Goal: Task Accomplishment & Management: Use online tool/utility

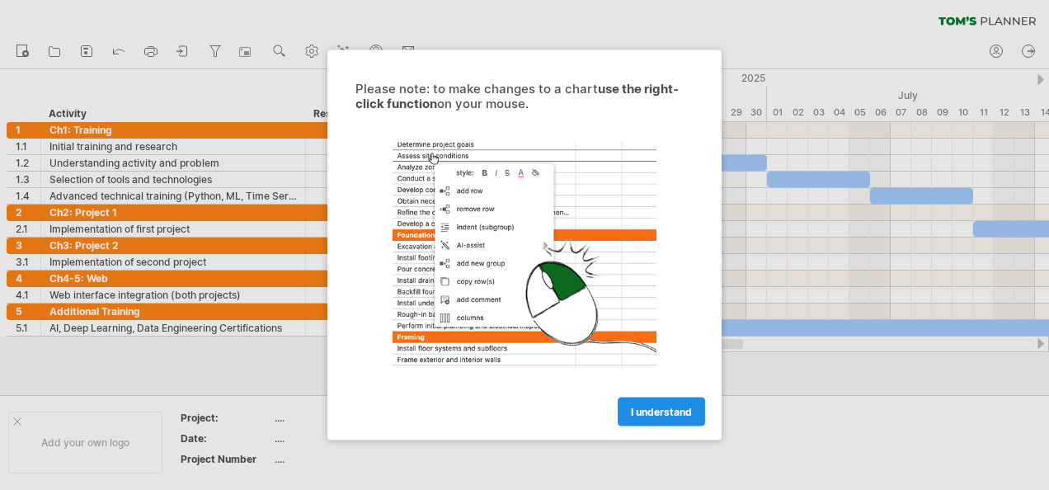
click at [641, 406] on span "I understand" at bounding box center [661, 412] width 61 height 12
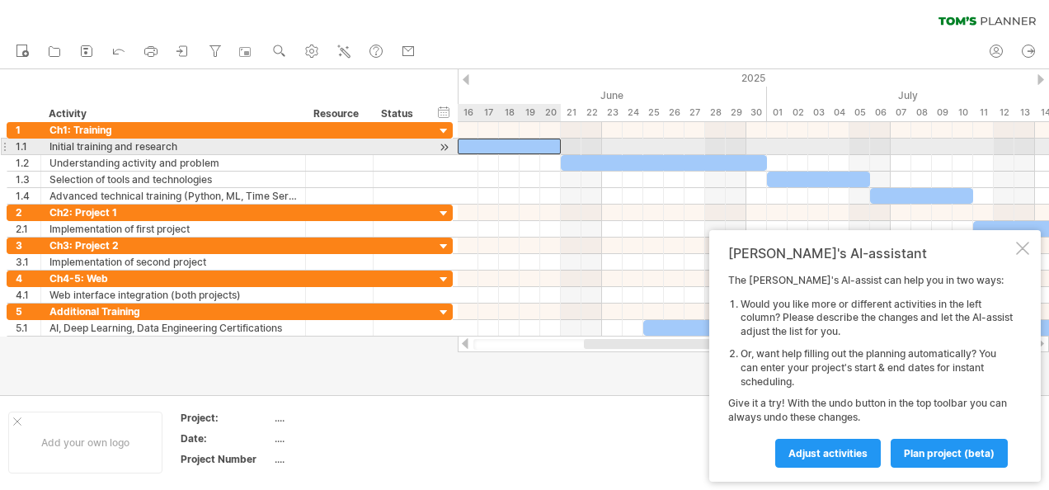
click at [485, 148] on div at bounding box center [508, 146] width 103 height 16
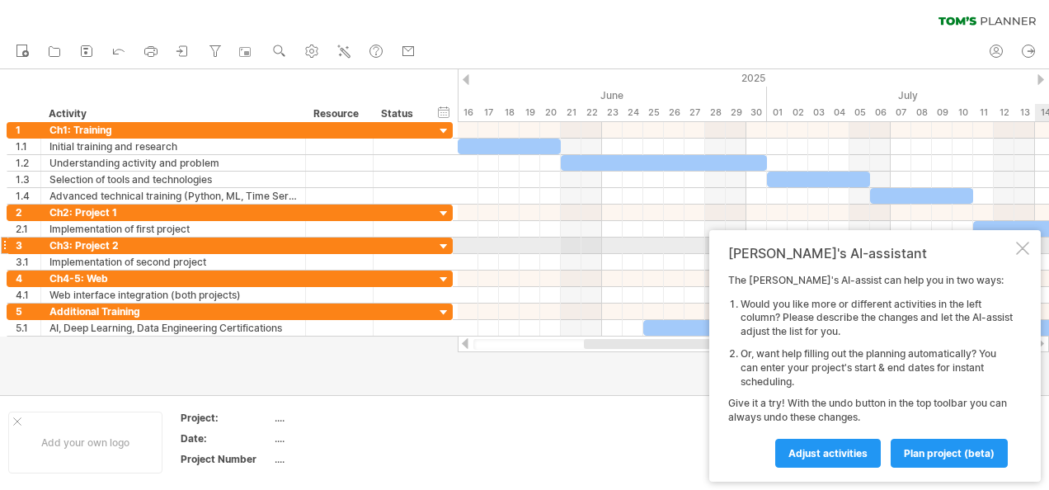
click at [1023, 251] on div at bounding box center [1022, 248] width 13 height 13
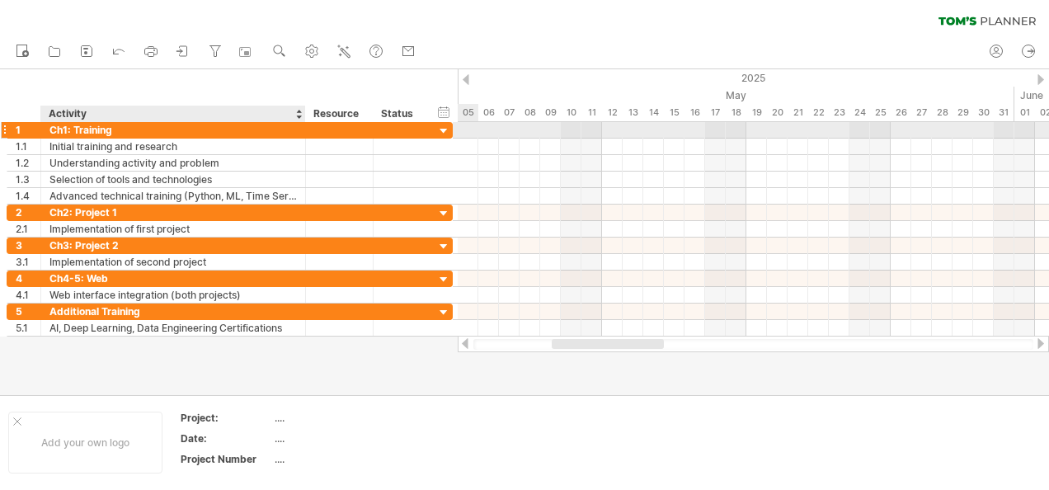
click at [121, 127] on div "Ch1: Training" at bounding box center [172, 130] width 247 height 16
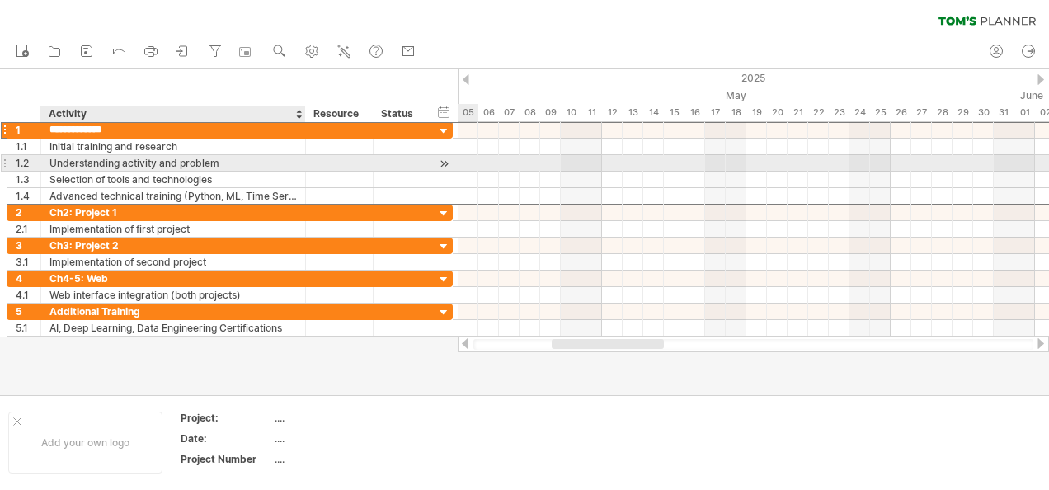
click at [101, 155] on div "Understanding activity and problem" at bounding box center [172, 163] width 247 height 16
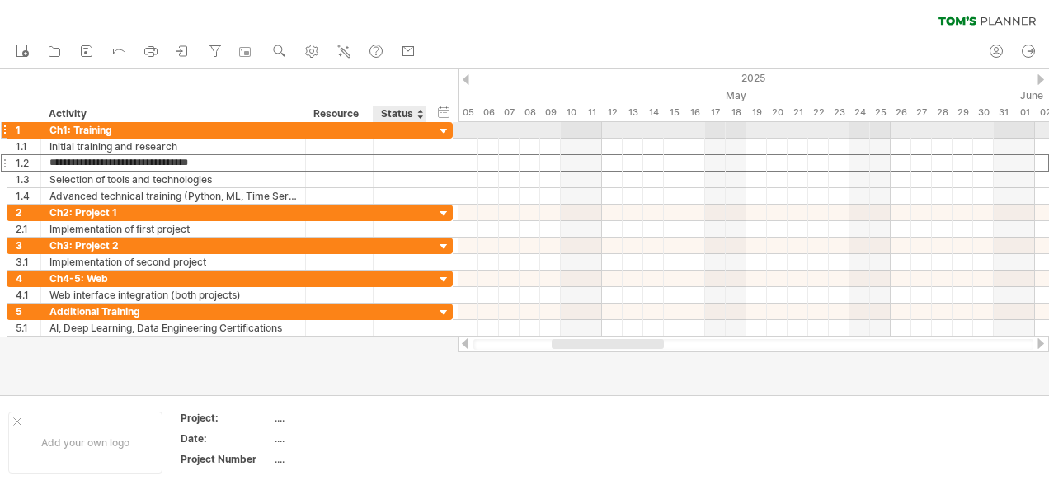
click at [445, 129] on div at bounding box center [444, 132] width 16 height 16
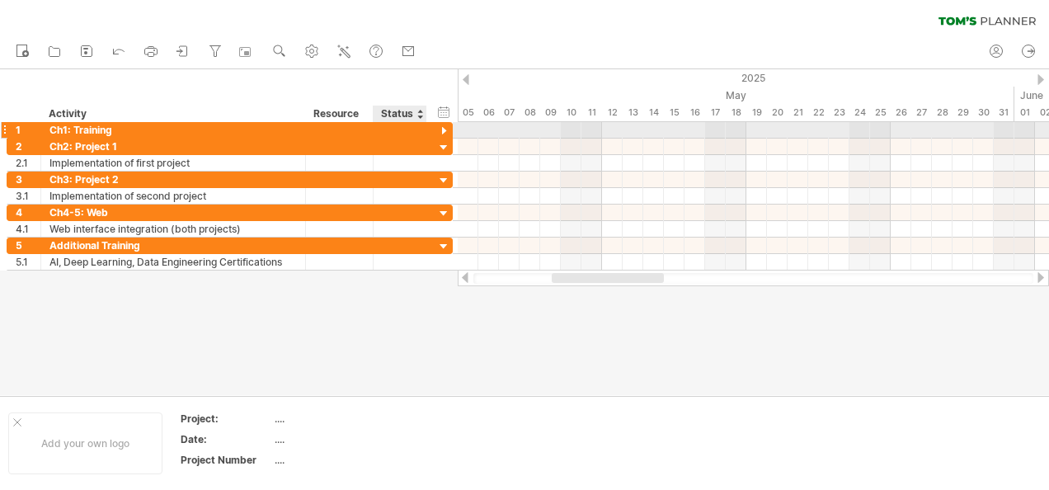
click at [445, 129] on div at bounding box center [444, 132] width 16 height 16
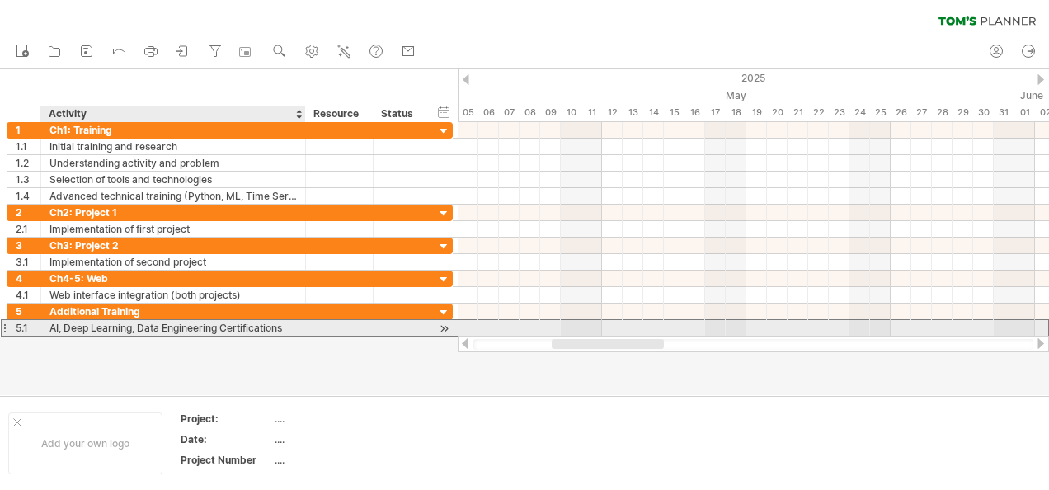
click at [256, 324] on div "AI, Deep Learning, Data Engineering Certifications" at bounding box center [172, 328] width 247 height 16
click at [447, 325] on div at bounding box center [444, 328] width 16 height 17
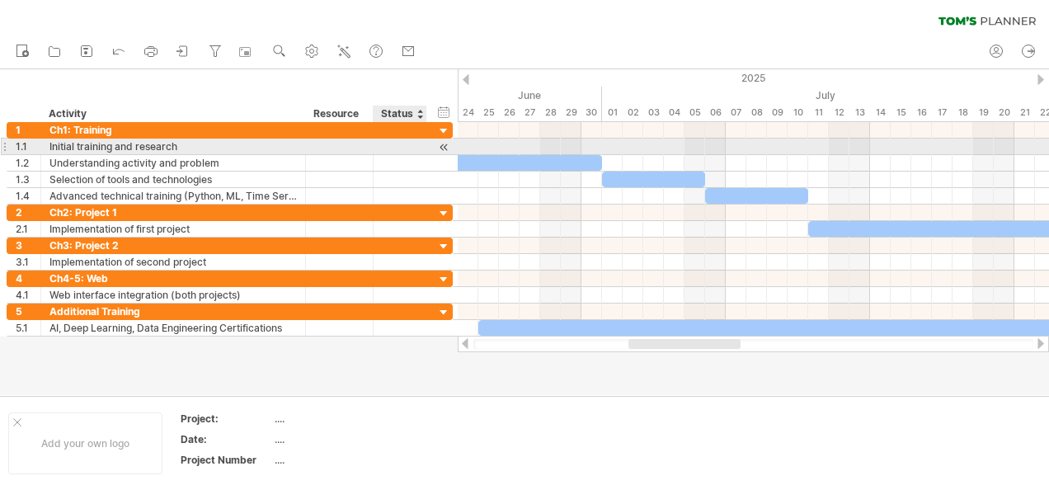
click at [446, 145] on div at bounding box center [444, 146] width 16 height 17
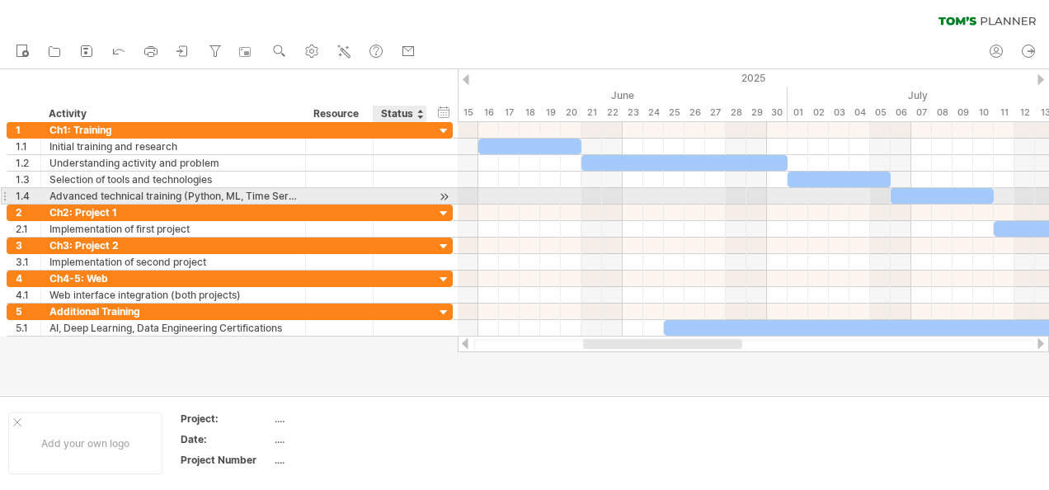
click at [445, 195] on div at bounding box center [444, 196] width 16 height 17
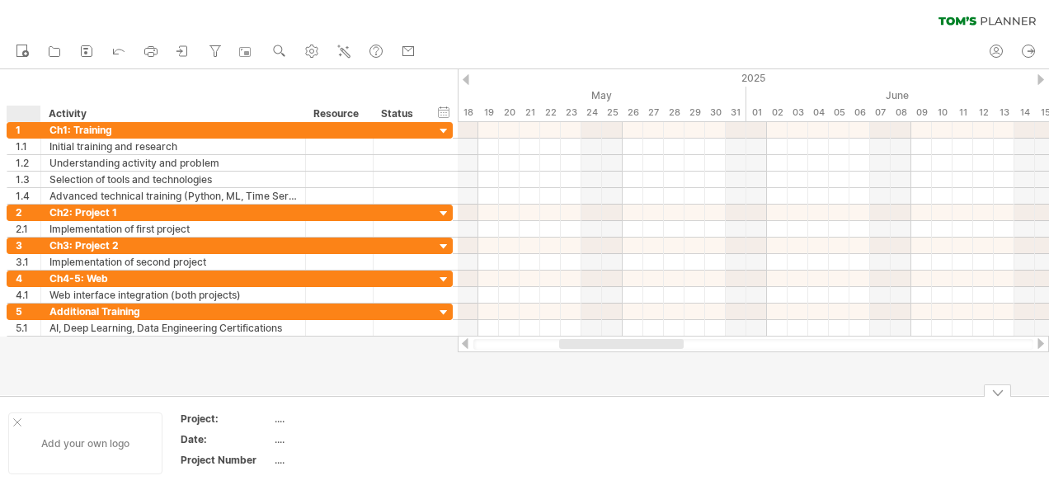
click at [16, 423] on div at bounding box center [17, 422] width 8 height 8
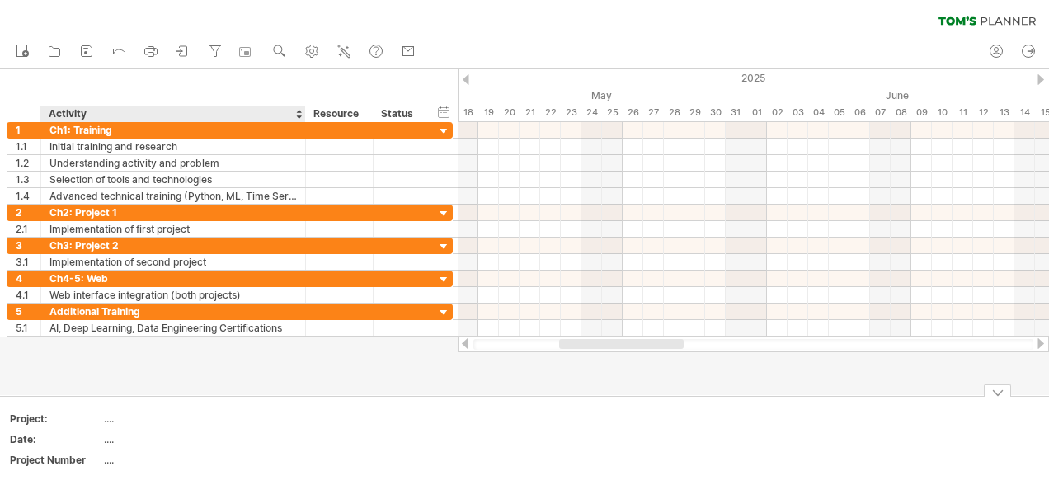
click at [106, 412] on div "...." at bounding box center [173, 418] width 138 height 14
click at [1004, 392] on div at bounding box center [524, 232] width 1049 height 326
click at [1002, 392] on div at bounding box center [996, 390] width 27 height 12
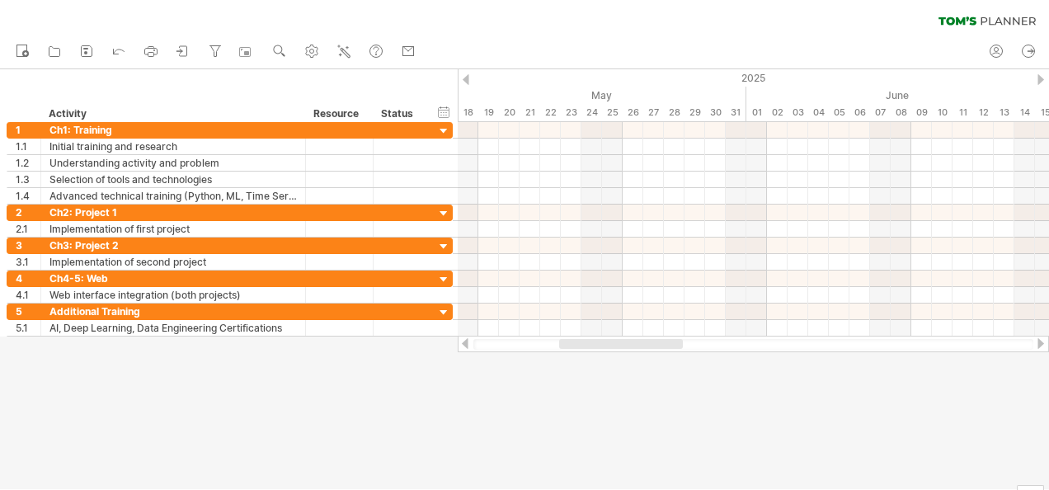
click at [455, 341] on div at bounding box center [524, 279] width 1049 height 420
click at [94, 46] on icon at bounding box center [86, 51] width 16 height 16
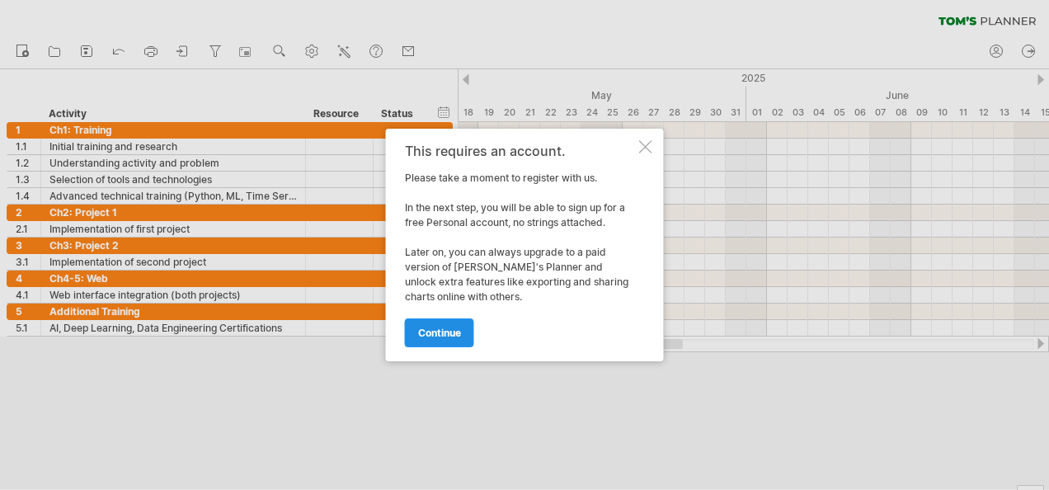
click at [459, 337] on span "continue" at bounding box center [439, 332] width 43 height 12
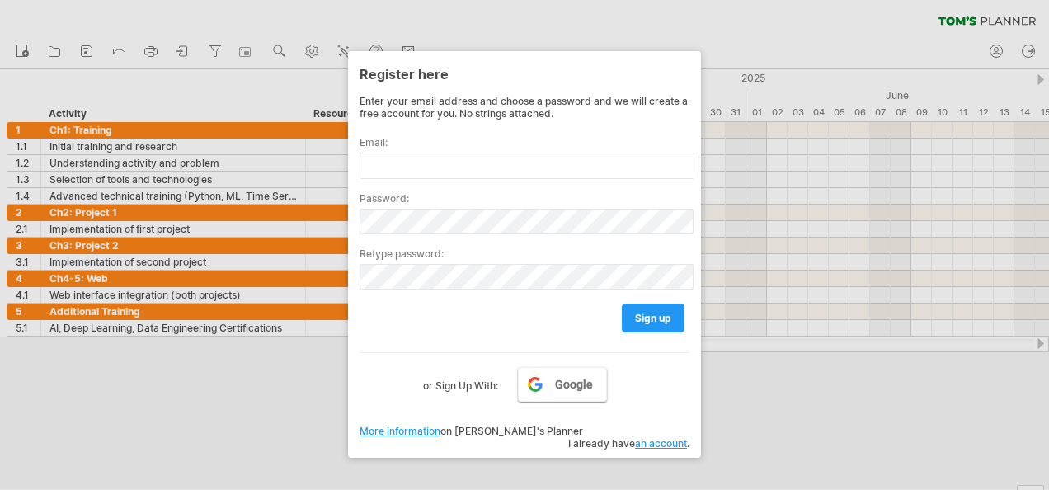
click at [561, 378] on span "Google" at bounding box center [574, 384] width 38 height 13
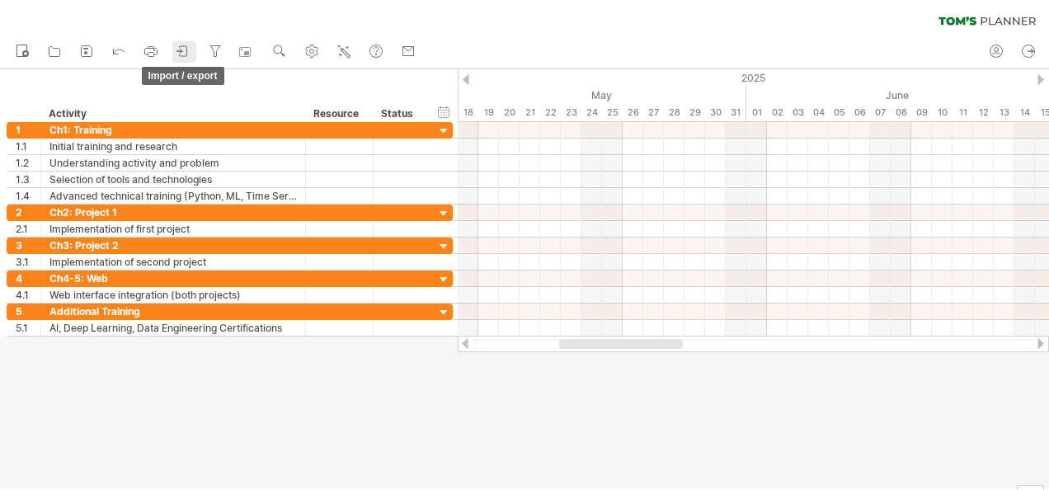
click at [185, 54] on icon at bounding box center [183, 51] width 16 height 16
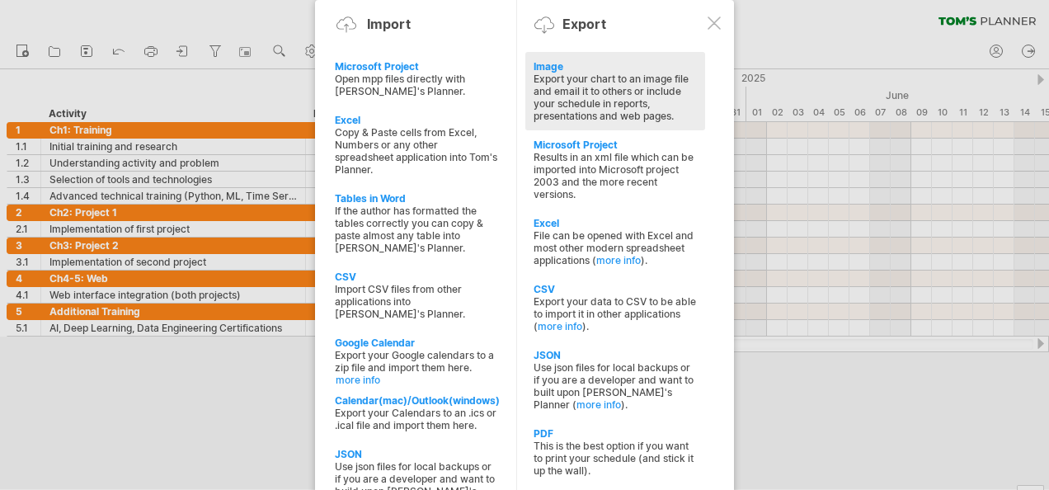
click at [582, 89] on div "Export your chart to an image file and email it to others or include your sched…" at bounding box center [614, 97] width 163 height 49
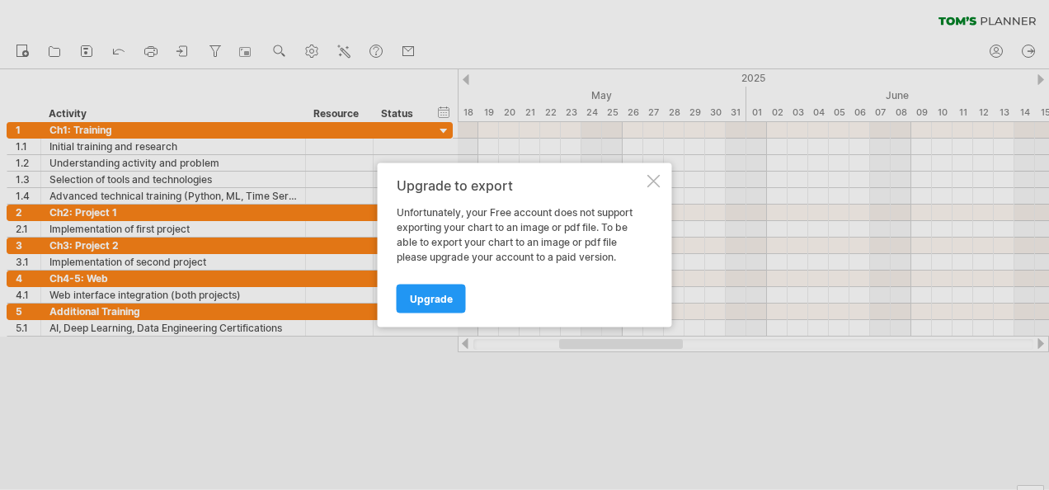
click at [658, 178] on div at bounding box center [653, 181] width 13 height 13
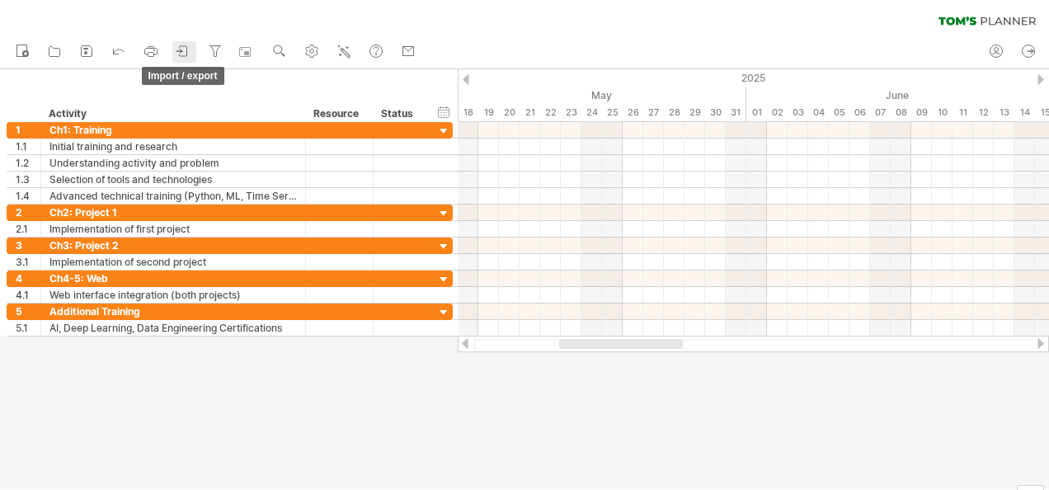
click at [194, 53] on link "import / export" at bounding box center [184, 51] width 24 height 21
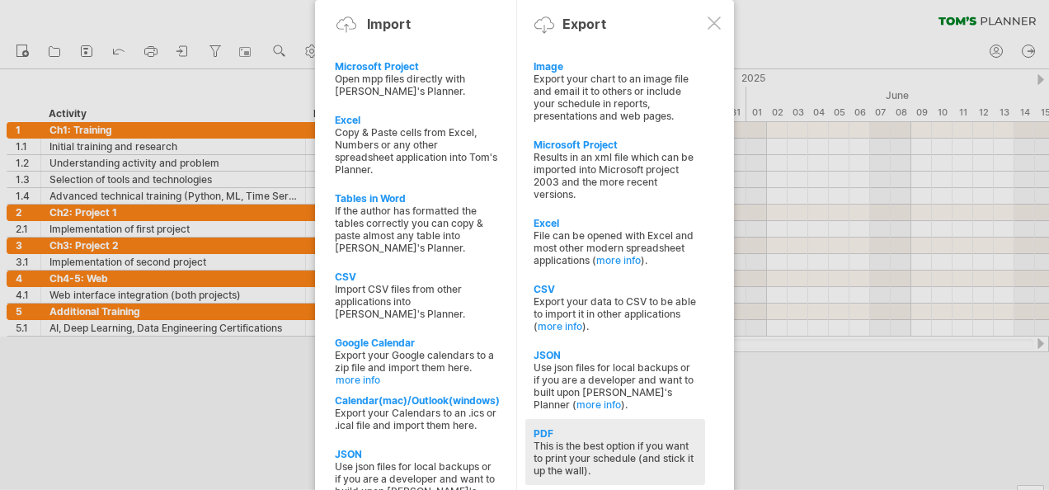
click at [569, 439] on div "This is the best option if you want to print your schedule (and stick it up the…" at bounding box center [614, 457] width 163 height 37
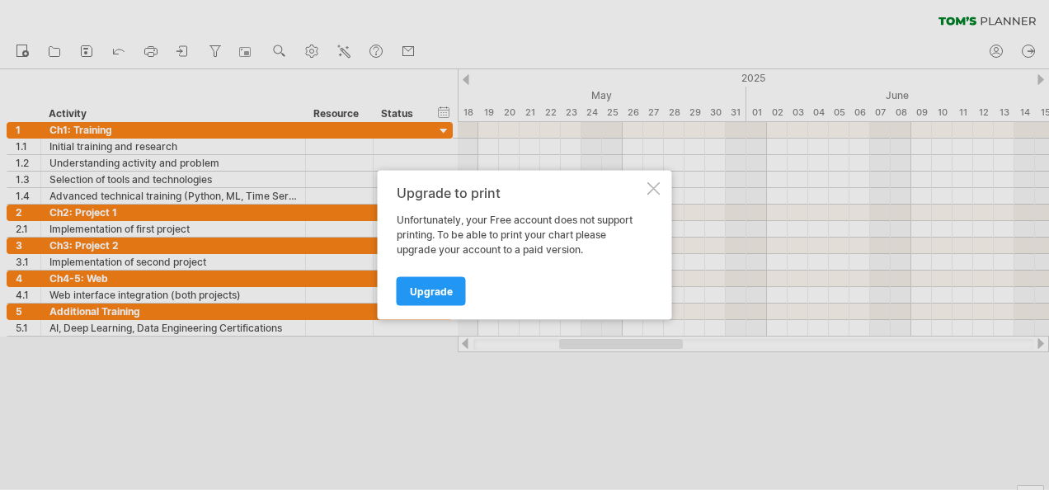
click at [656, 196] on div "Upgrade to print Unfortunately, your Free account does not support printing. To…" at bounding box center [525, 245] width 294 height 149
click at [656, 188] on div at bounding box center [653, 188] width 13 height 13
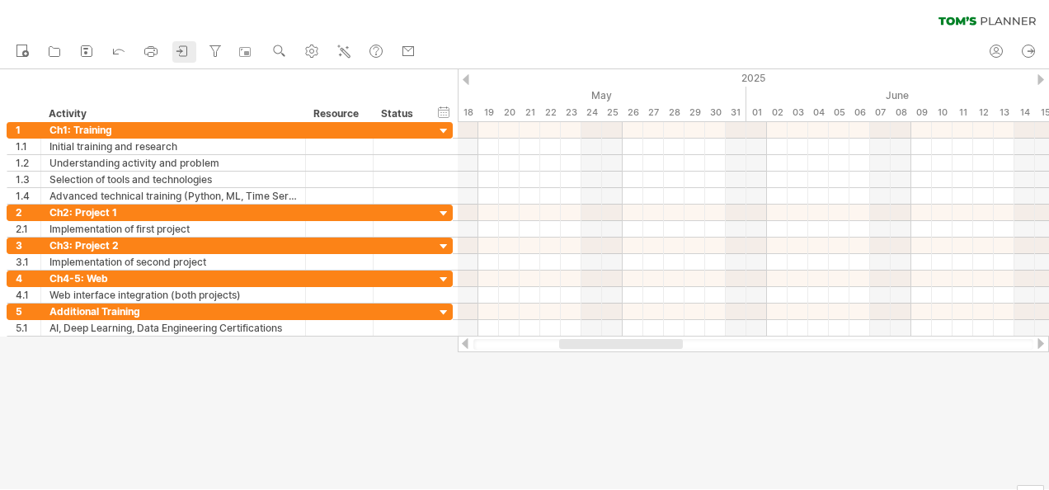
click at [176, 51] on icon at bounding box center [183, 51] width 16 height 16
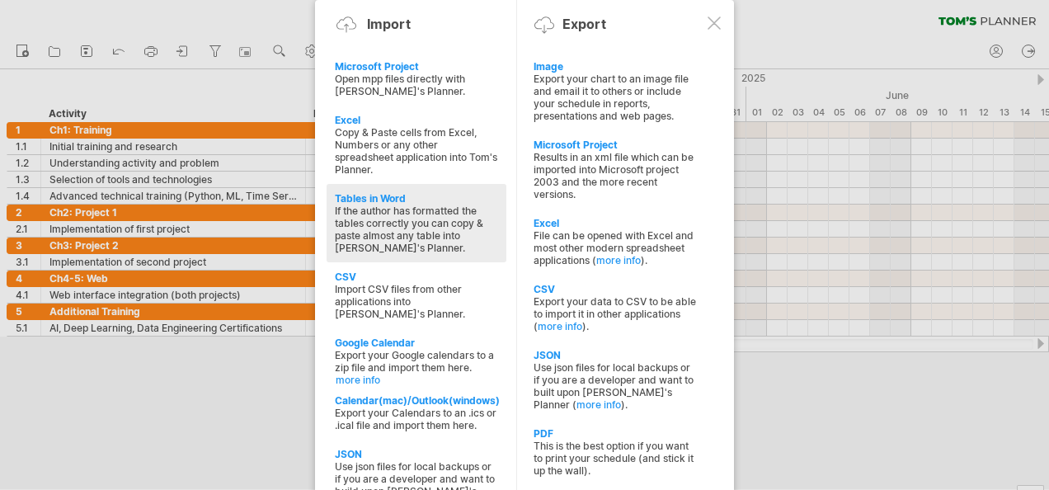
click at [374, 220] on div "If the author has formatted the tables correctly you can copy & paste almost an…" at bounding box center [416, 228] width 163 height 49
type textarea "**********"
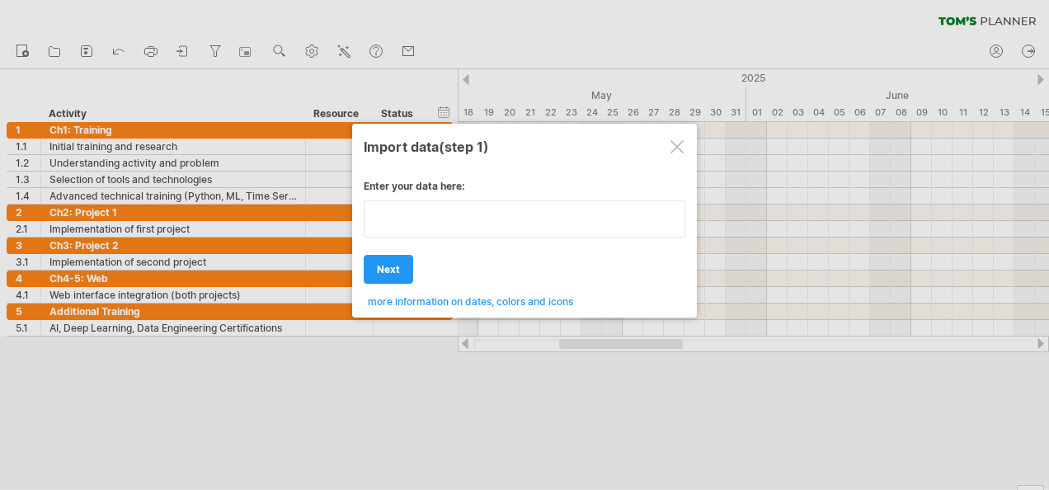
click at [448, 260] on div "Enter your data here: Your data: Weekend days ' mon tue Hide weekend days" at bounding box center [524, 237] width 321 height 140
type textarea "**********"
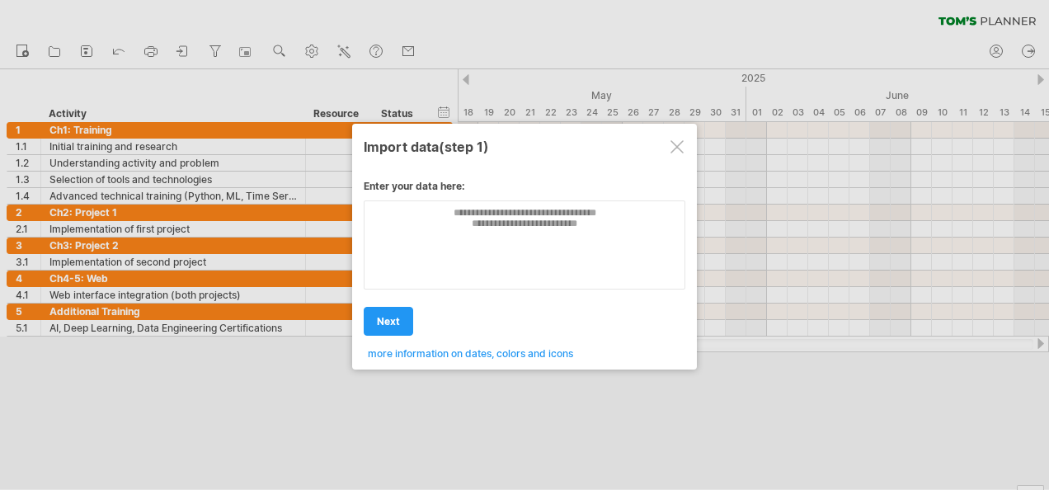
click at [681, 143] on div at bounding box center [676, 146] width 13 height 13
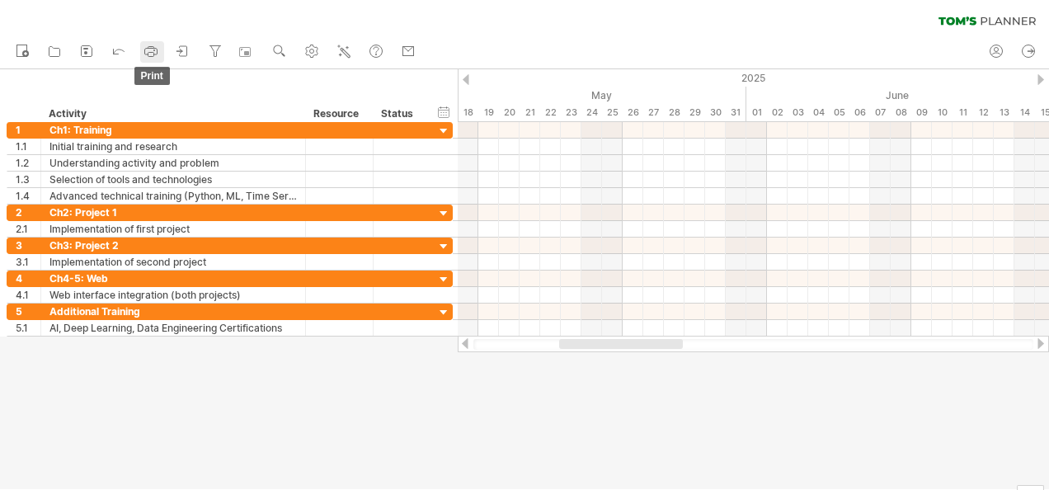
click at [150, 53] on rect at bounding box center [151, 55] width 6 height 4
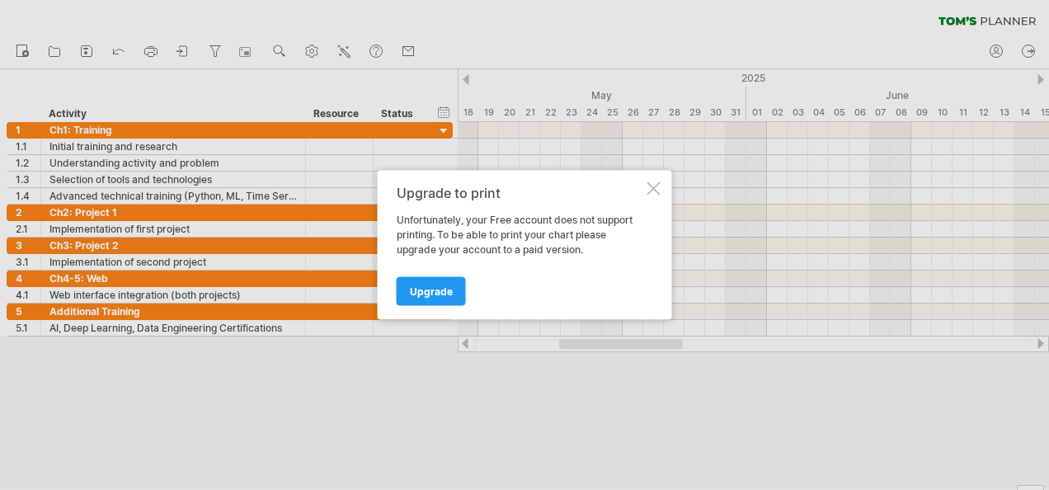
click at [659, 186] on div at bounding box center [653, 188] width 13 height 13
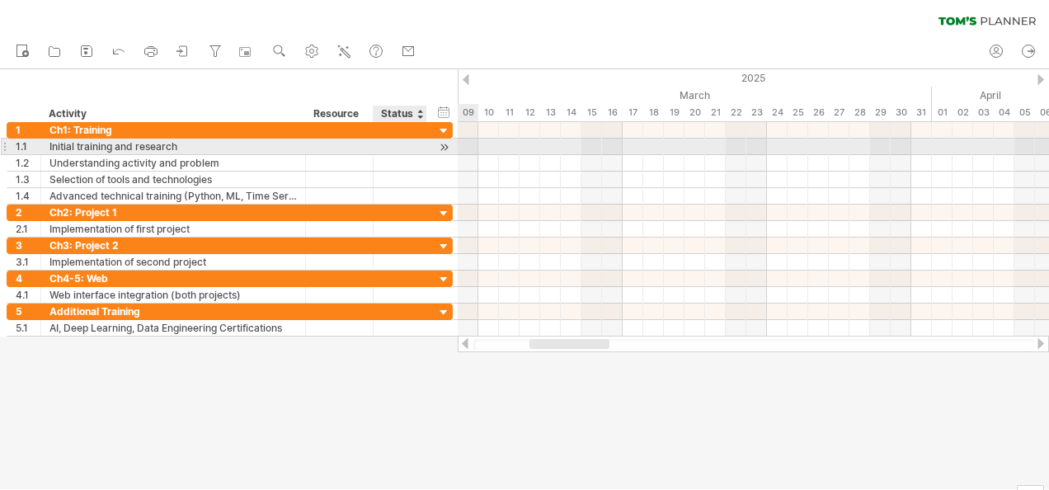
click at [444, 144] on div at bounding box center [444, 146] width 16 height 17
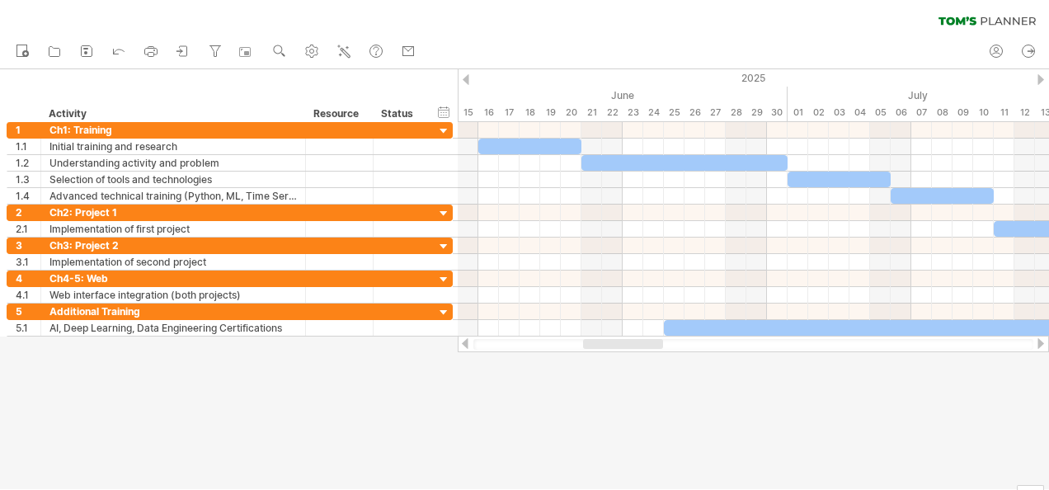
click at [439, 341] on div at bounding box center [524, 279] width 1049 height 420
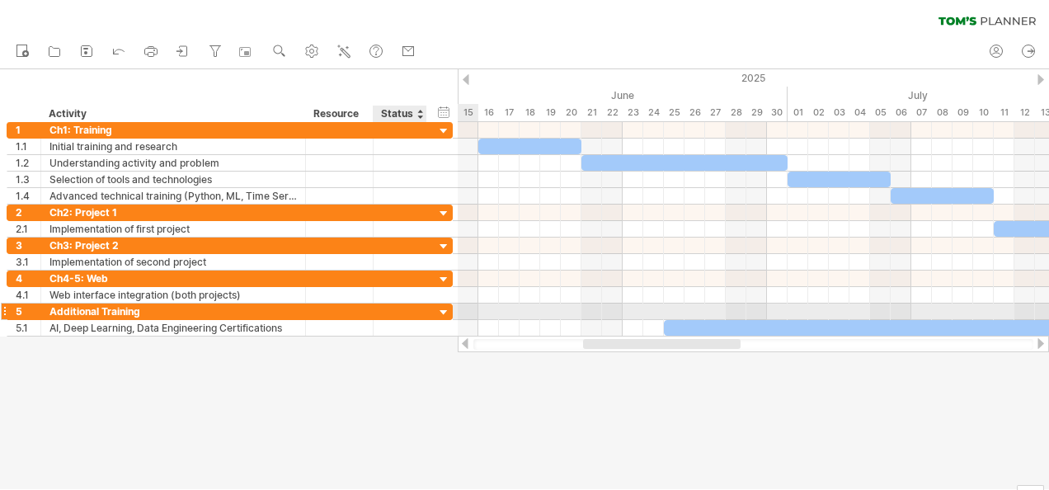
click at [440, 309] on div at bounding box center [444, 313] width 16 height 16
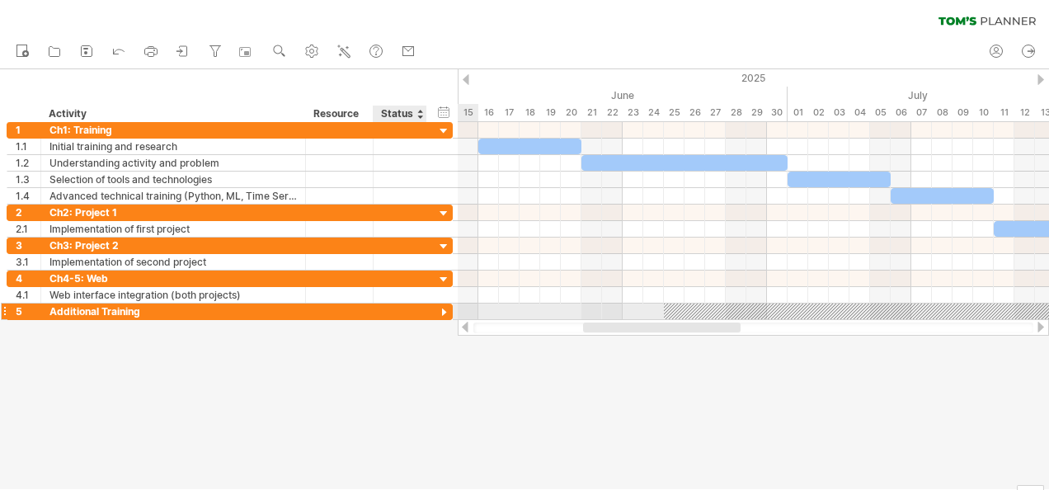
click at [440, 309] on div at bounding box center [444, 313] width 16 height 16
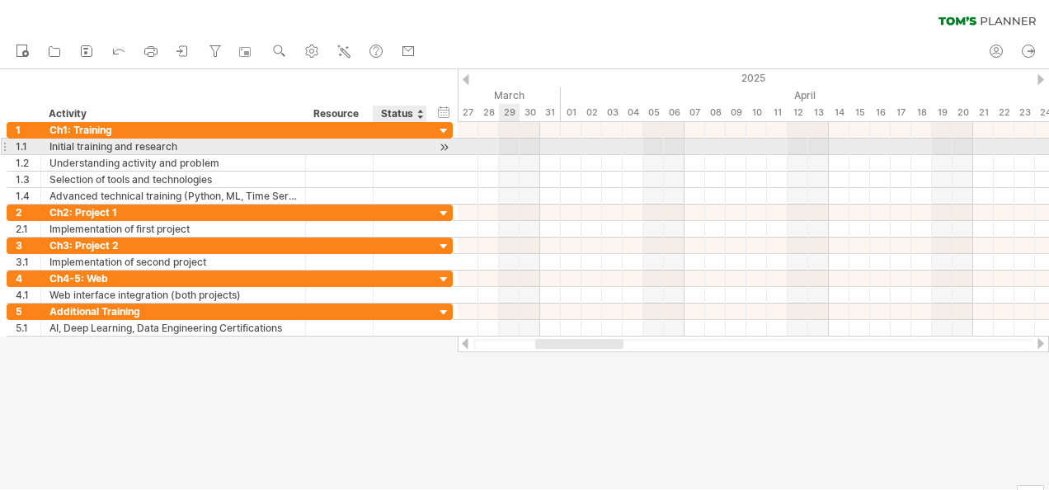
click at [448, 145] on div at bounding box center [444, 146] width 16 height 17
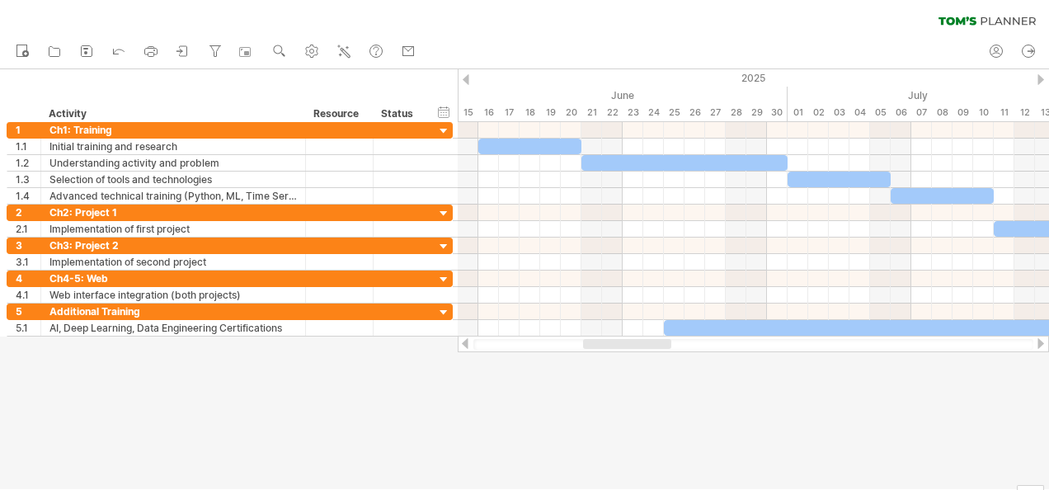
click at [486, 368] on div at bounding box center [524, 279] width 1049 height 420
click at [618, 343] on div at bounding box center [662, 344] width 157 height 10
click at [488, 386] on div at bounding box center [524, 279] width 1049 height 420
click at [467, 81] on div at bounding box center [465, 79] width 7 height 11
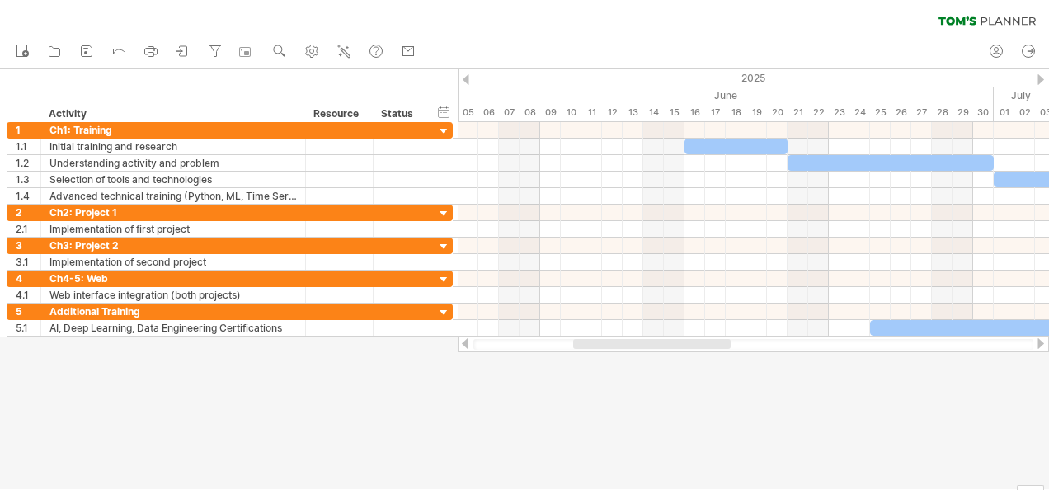
click at [1042, 83] on div at bounding box center [1040, 79] width 7 height 11
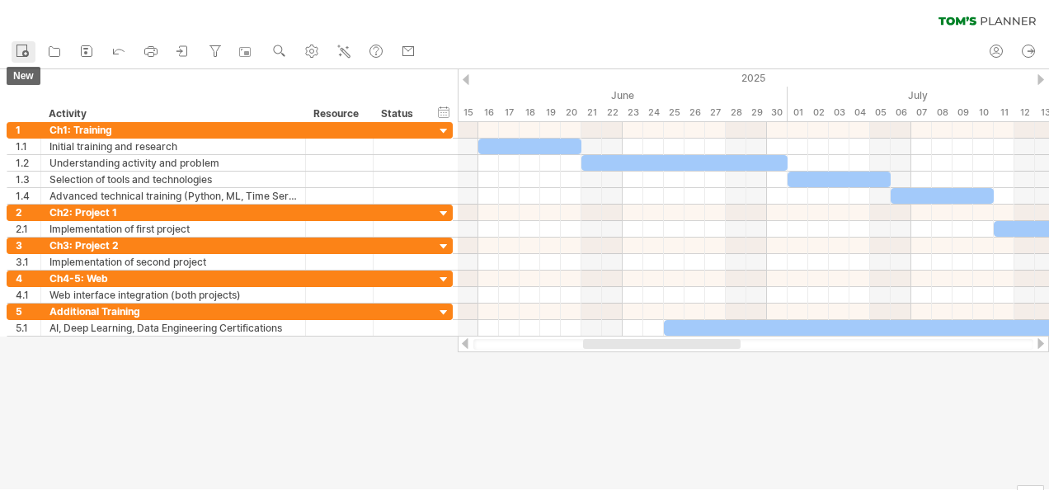
click at [28, 51] on circle at bounding box center [25, 53] width 7 height 7
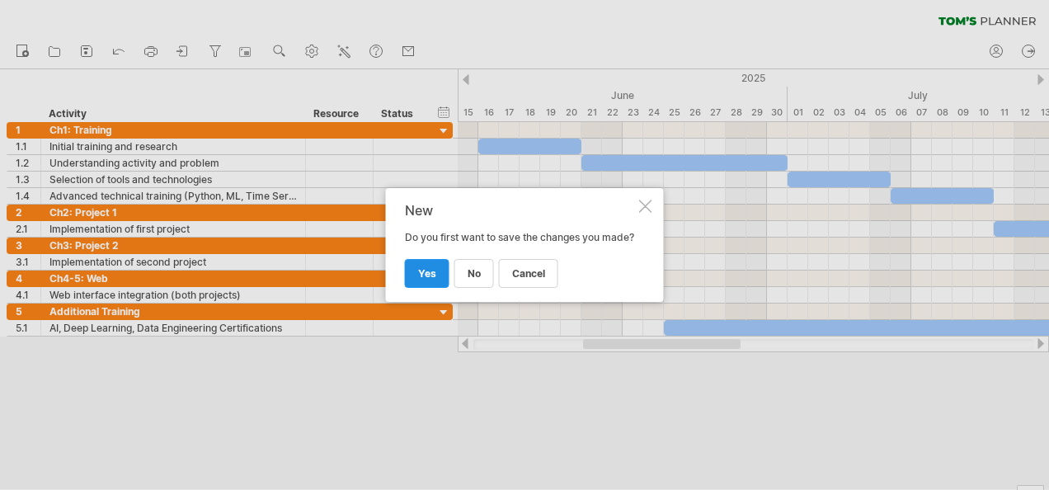
click at [420, 277] on span "yes" at bounding box center [427, 273] width 18 height 12
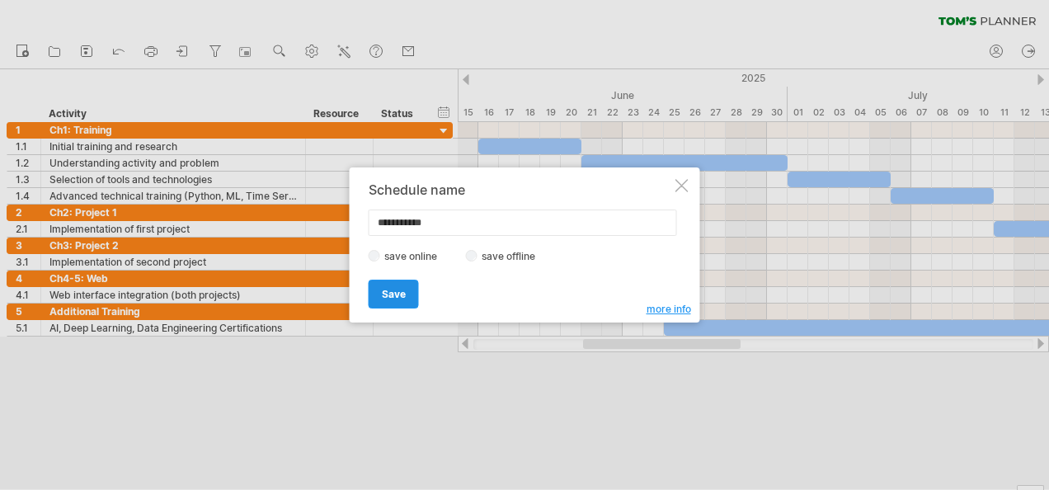
click at [401, 292] on span "Save" at bounding box center [394, 294] width 24 height 12
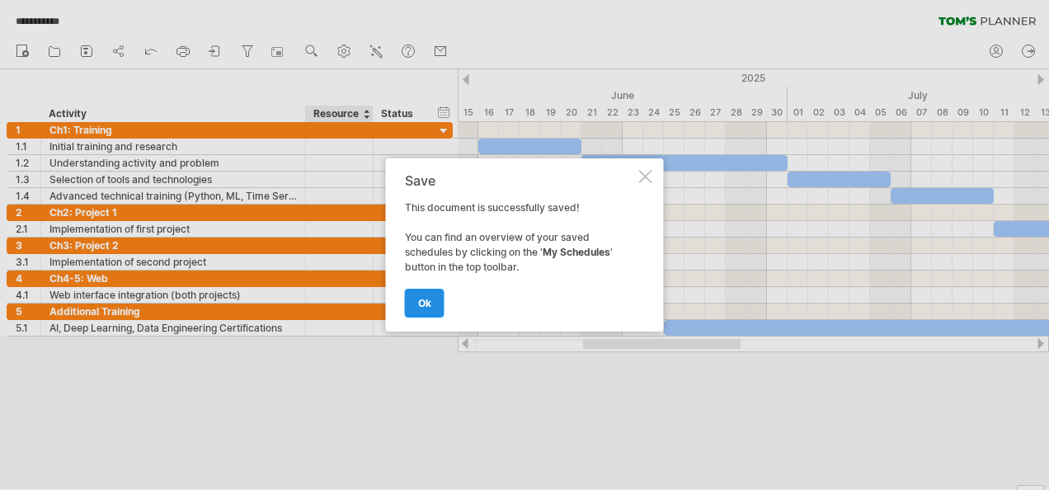
click at [421, 305] on span "ok" at bounding box center [424, 303] width 13 height 12
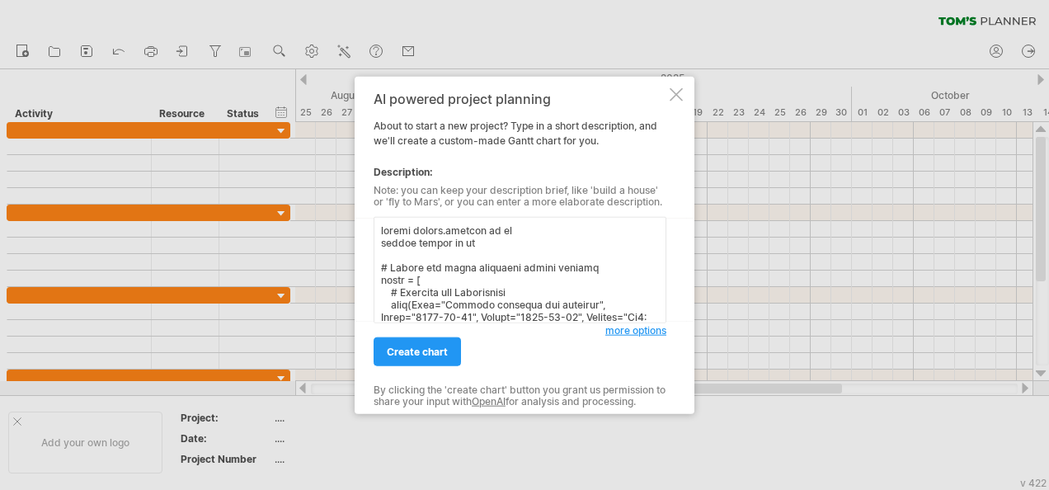
scroll to position [697, 0]
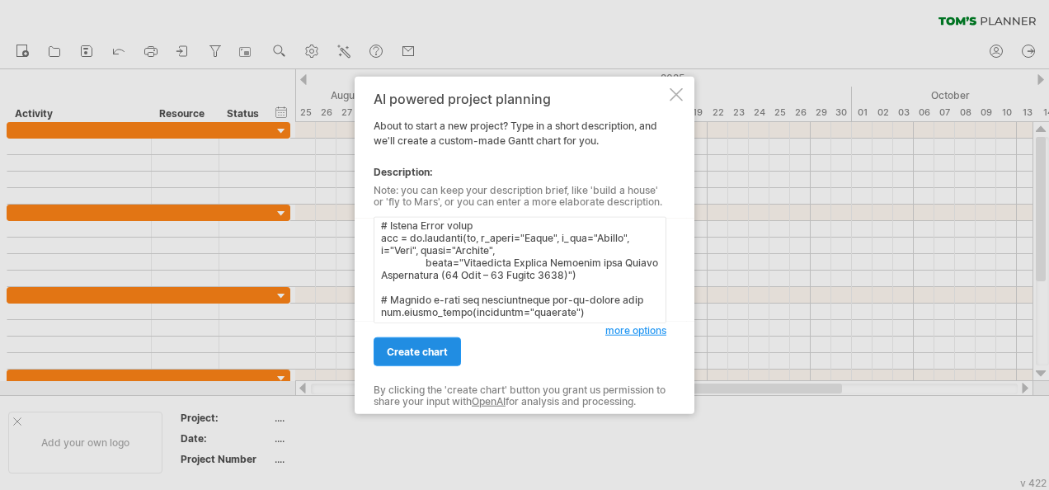
type textarea "import [DOMAIN_NAME] as px import pandas as pd # Define all tasks including rep…"
click at [401, 350] on span "create chart" at bounding box center [417, 351] width 61 height 12
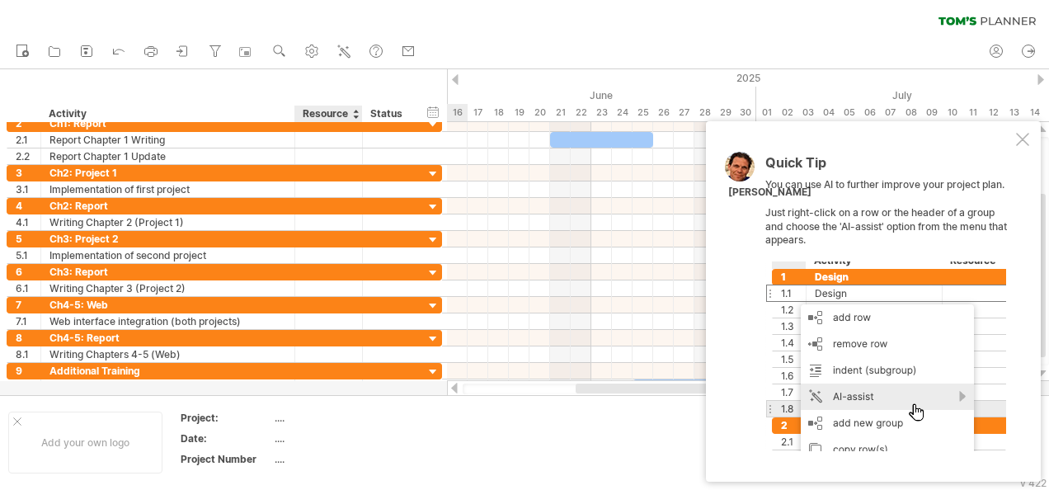
click at [364, 389] on div at bounding box center [524, 232] width 1049 height 326
drag, startPoint x: 364, startPoint y: 389, endPoint x: 364, endPoint y: 430, distance: 41.2
click at [364, 430] on div "Trying to reach [DOMAIN_NAME] Connected again... 0% clear filter new 1" at bounding box center [524, 245] width 1049 height 490
click at [1027, 128] on div "Quick Tip You can use AI to further improve your project plan. Just right-click…" at bounding box center [873, 301] width 335 height 360
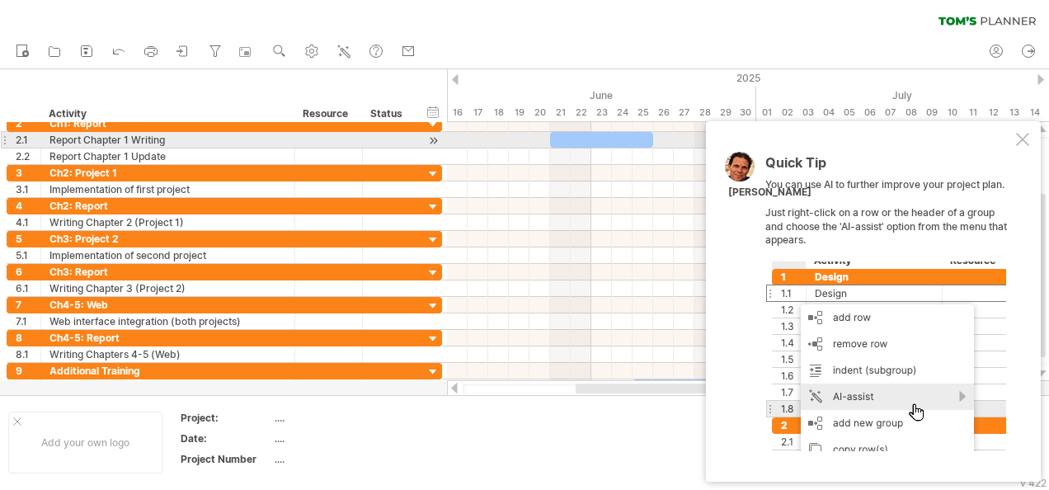
click at [1021, 145] on div at bounding box center [1022, 139] width 13 height 13
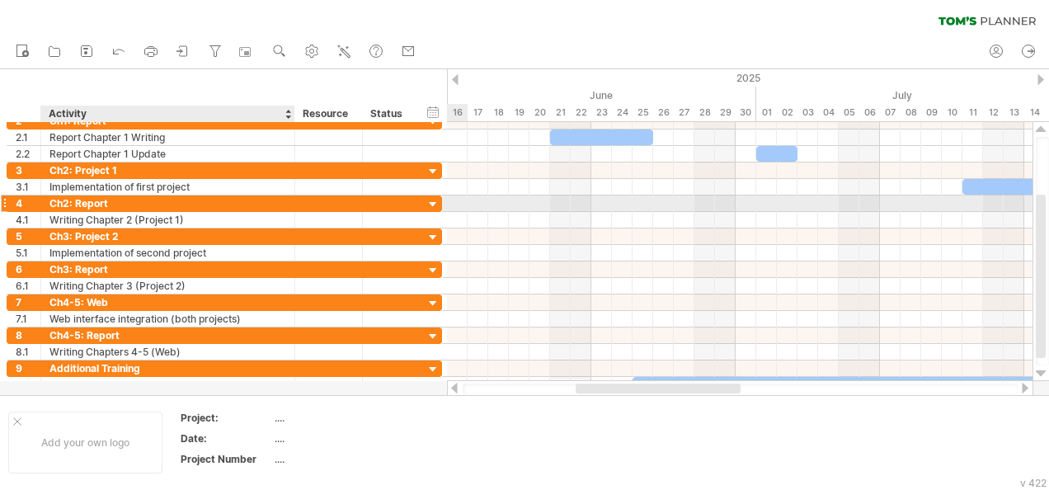
click at [110, 202] on div "Ch2: Report" at bounding box center [167, 203] width 237 height 16
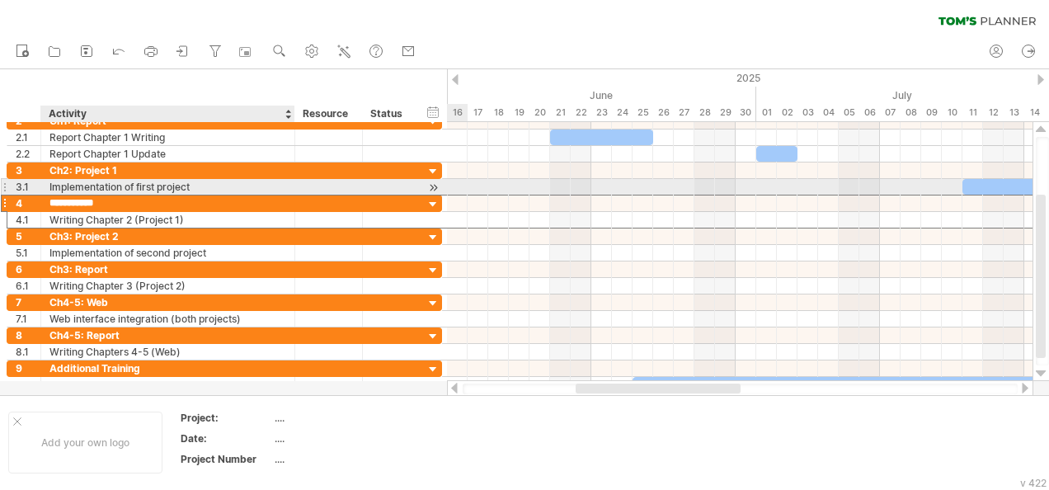
click at [256, 195] on input "**********" at bounding box center [167, 203] width 237 height 16
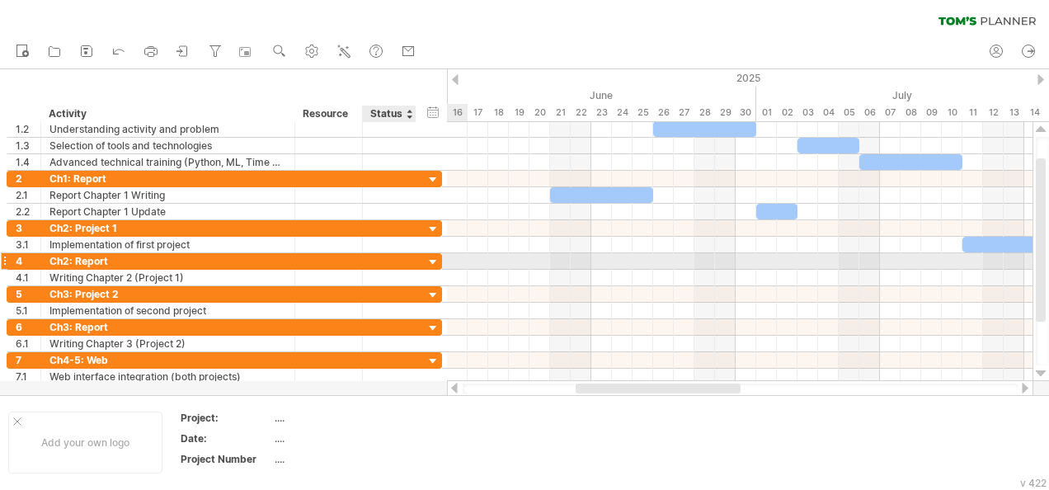
click at [434, 260] on div at bounding box center [433, 263] width 16 height 16
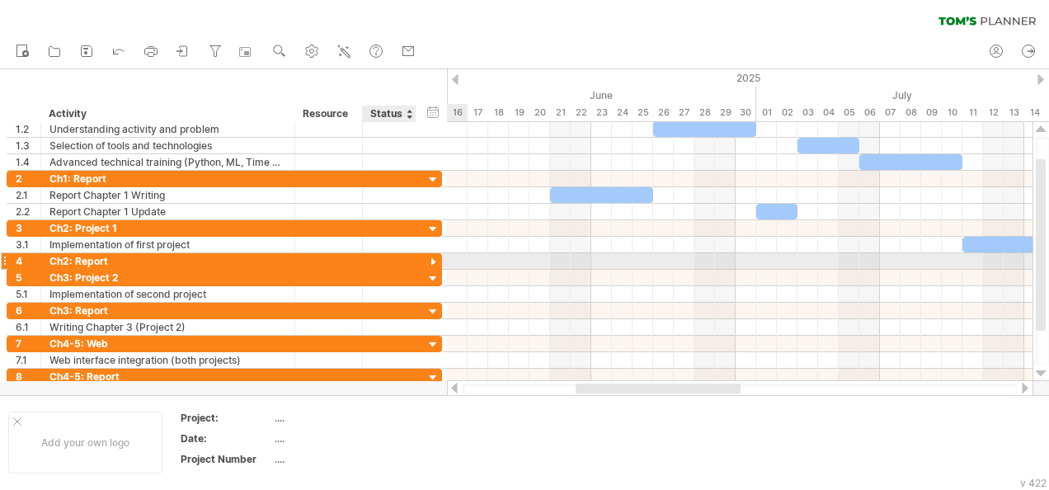
click at [432, 260] on div at bounding box center [433, 263] width 16 height 16
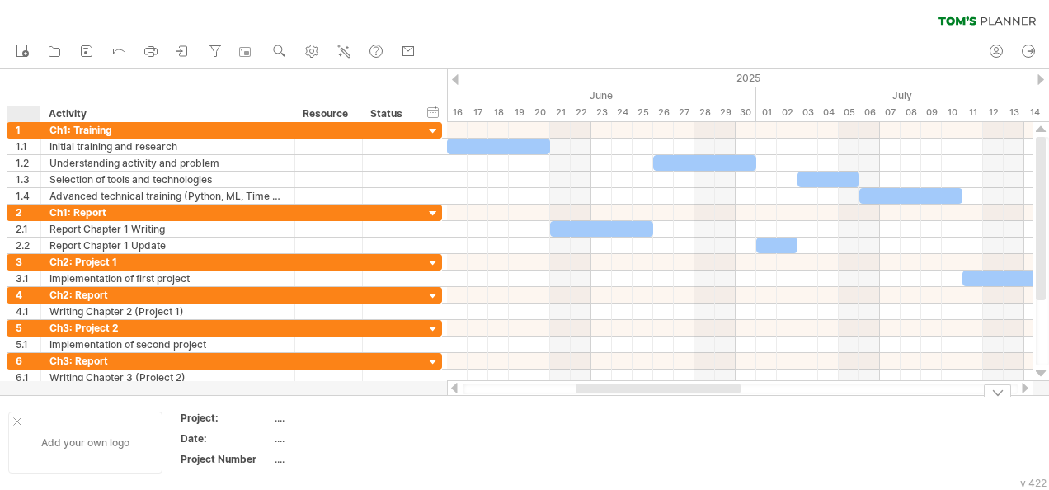
click at [14, 416] on div "Add your own logo" at bounding box center [85, 442] width 154 height 62
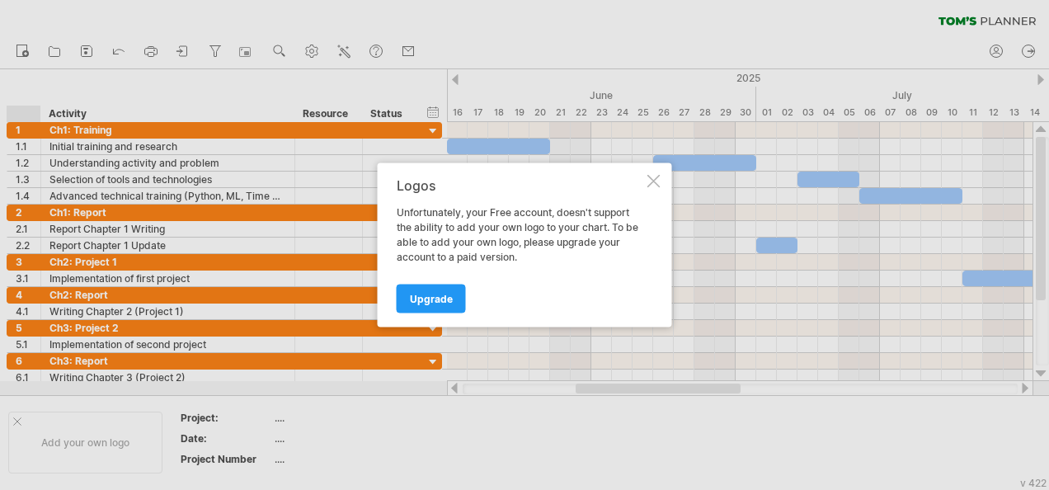
click at [659, 176] on div at bounding box center [653, 181] width 13 height 13
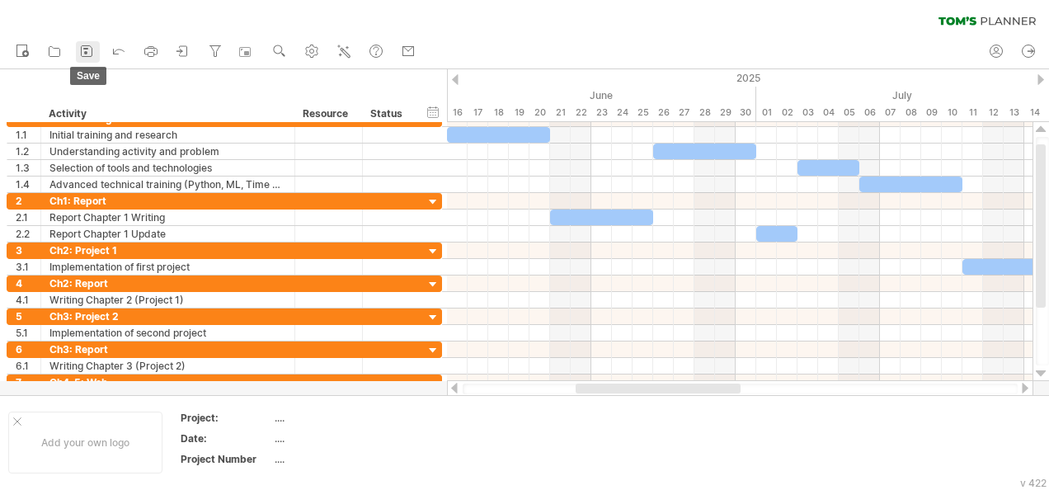
click at [85, 49] on icon at bounding box center [86, 51] width 16 height 16
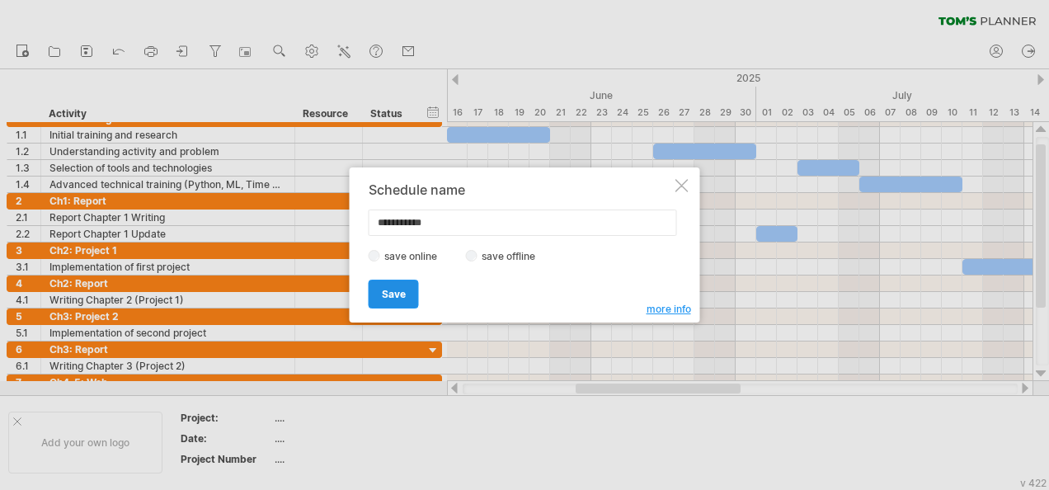
click at [401, 290] on span "Save" at bounding box center [394, 294] width 24 height 12
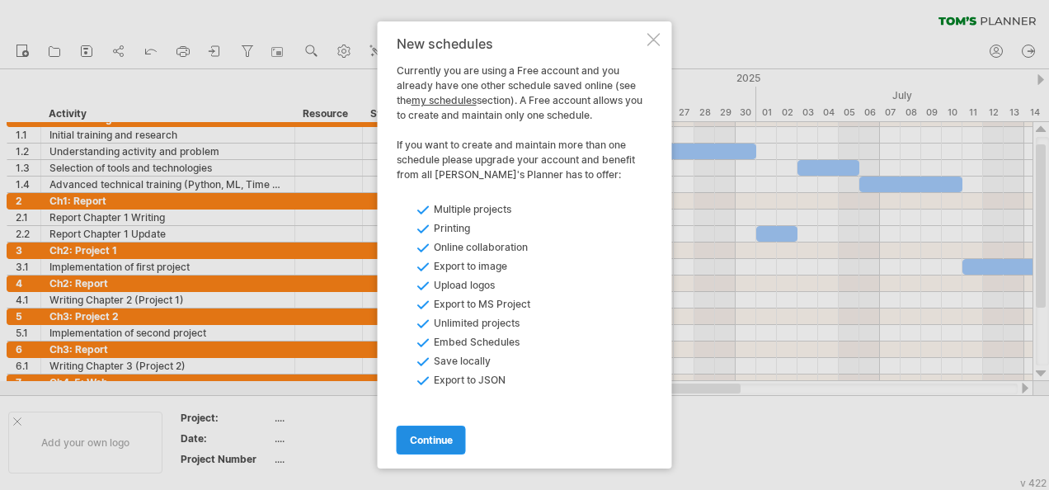
click at [442, 437] on span "continue" at bounding box center [431, 440] width 43 height 12
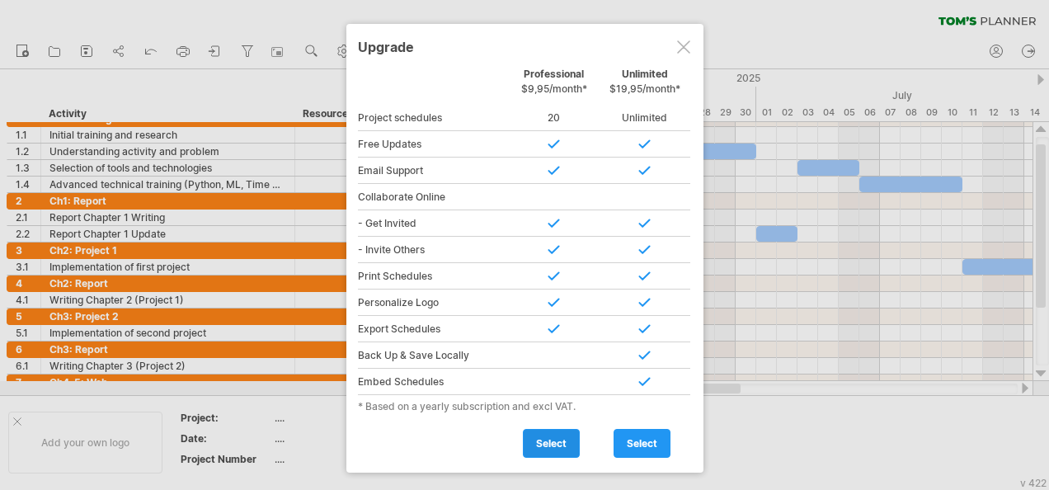
click at [528, 429] on link "select" at bounding box center [551, 443] width 57 height 29
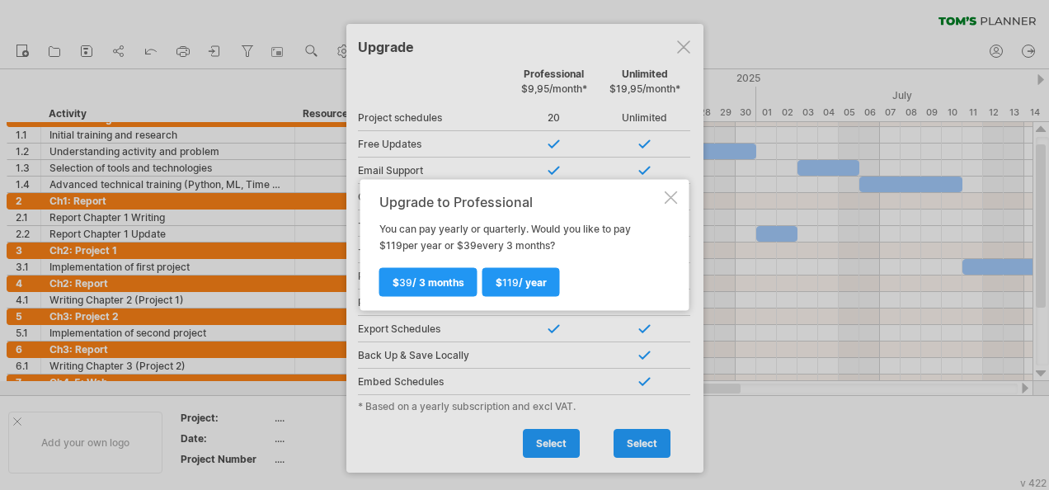
click at [666, 191] on div at bounding box center [670, 197] width 13 height 13
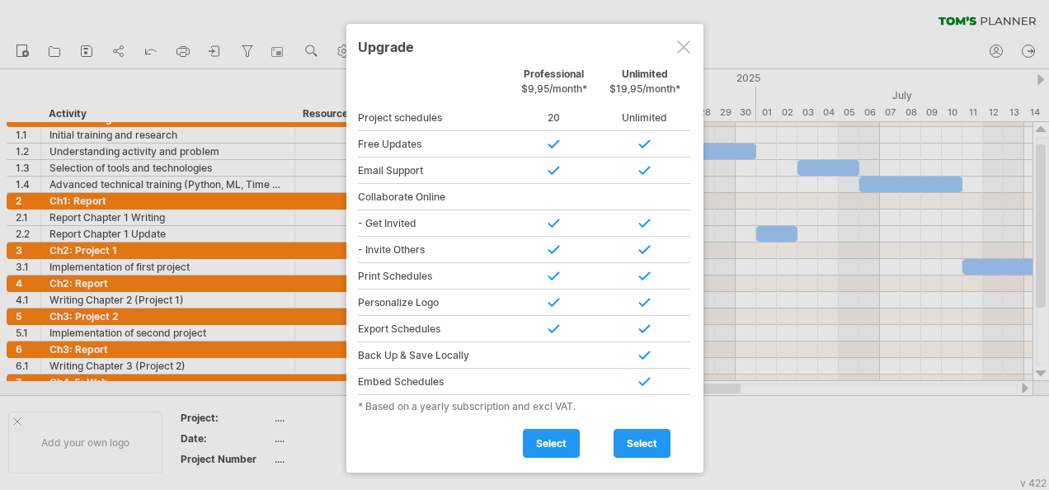
click at [685, 40] on div at bounding box center [683, 46] width 13 height 13
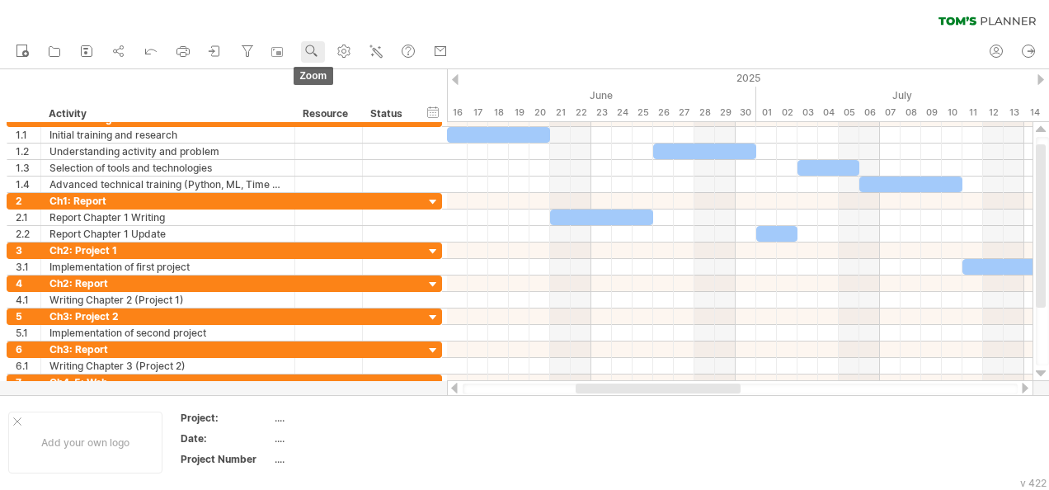
click at [320, 47] on use at bounding box center [311, 51] width 16 height 16
click at [350, 44] on use at bounding box center [343, 51] width 16 height 16
select select "*"
select select "**"
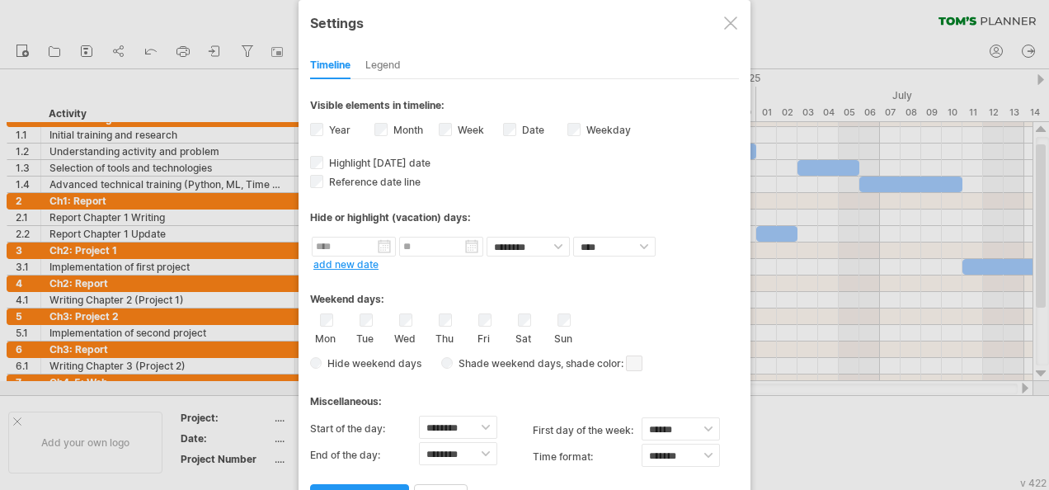
click at [392, 68] on div "Legend" at bounding box center [382, 66] width 35 height 26
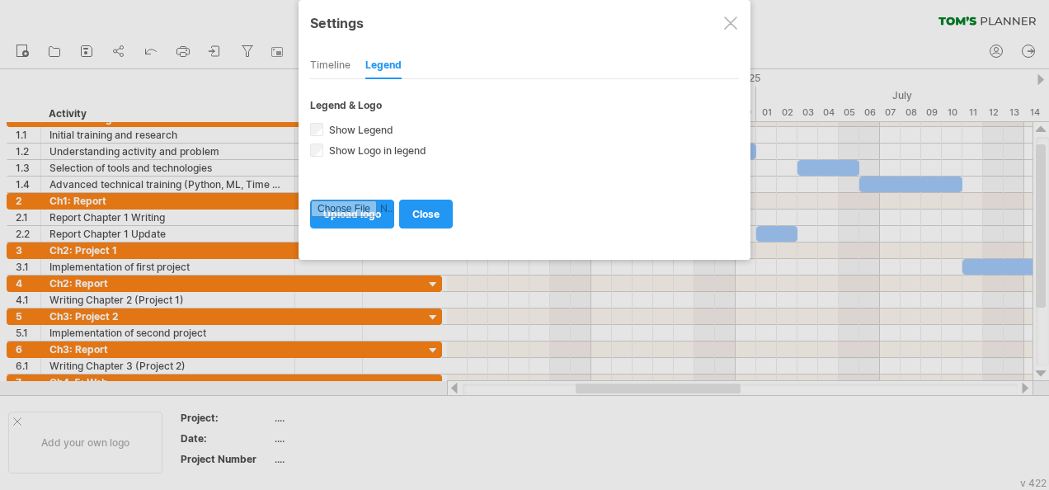
click at [209, 91] on div at bounding box center [524, 245] width 1049 height 490
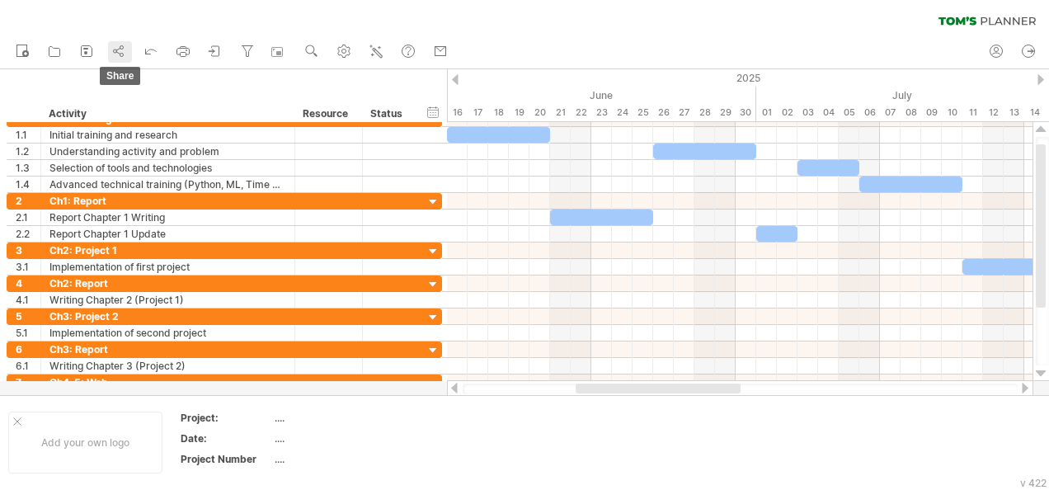
click at [128, 45] on link "share" at bounding box center [120, 51] width 24 height 21
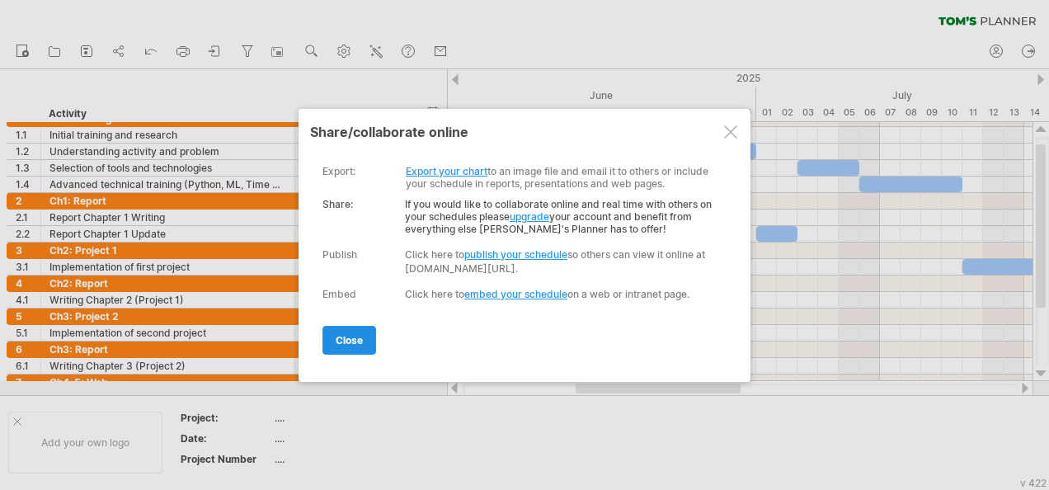
click at [340, 327] on link "close" at bounding box center [349, 340] width 54 height 29
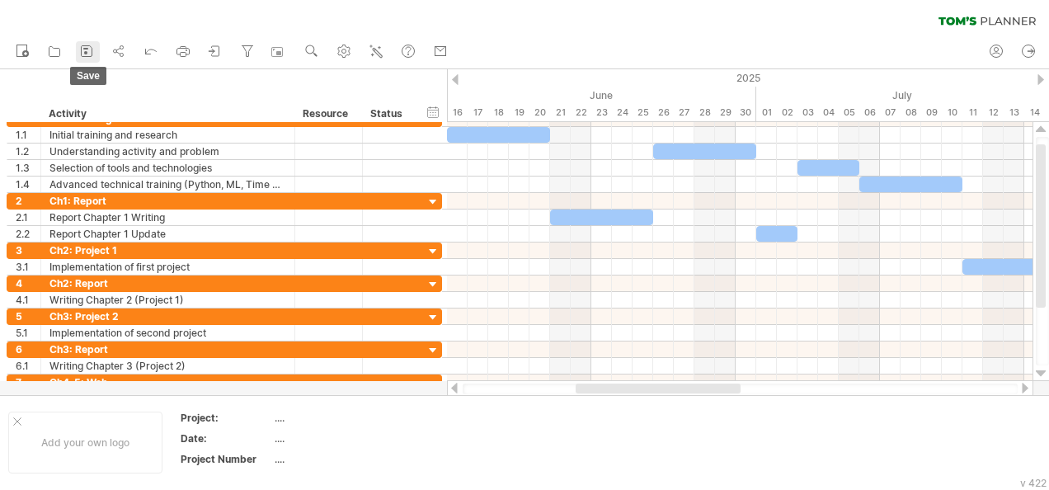
click at [97, 48] on link "save" at bounding box center [88, 51] width 24 height 21
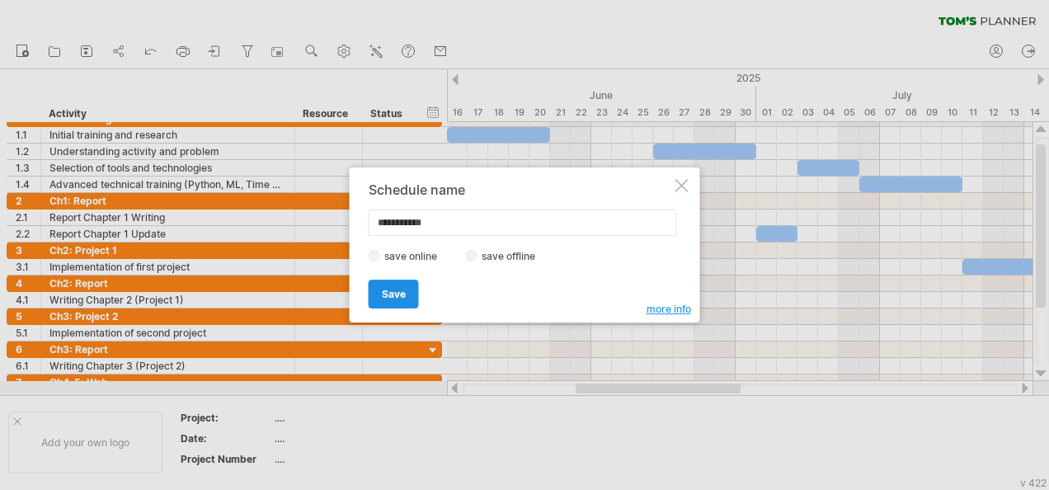
click at [401, 289] on span "Save" at bounding box center [394, 294] width 24 height 12
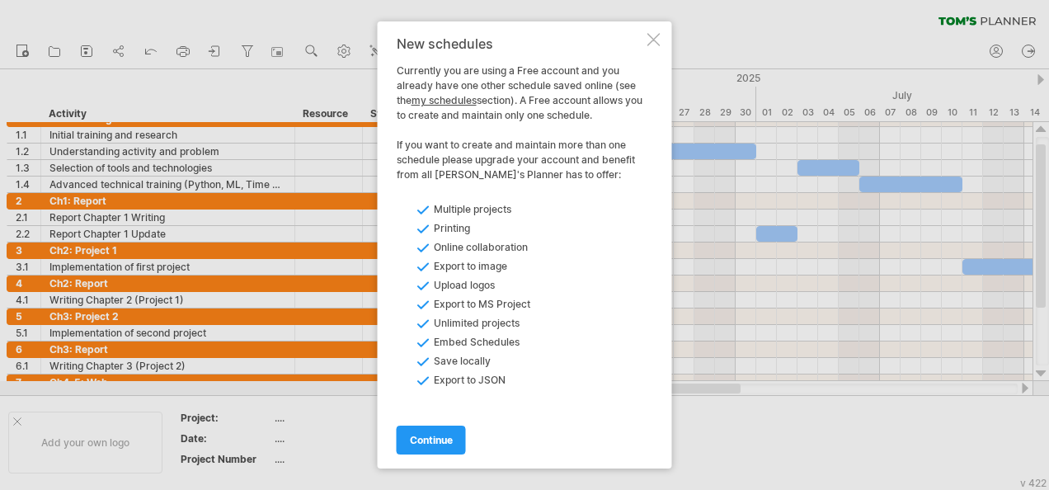
click at [432, 424] on div "continue" at bounding box center [519, 432] width 247 height 42
click at [645, 45] on div "New schedules Currently you are using a Free account and you already have one o…" at bounding box center [525, 244] width 294 height 447
click at [659, 38] on div at bounding box center [653, 39] width 13 height 13
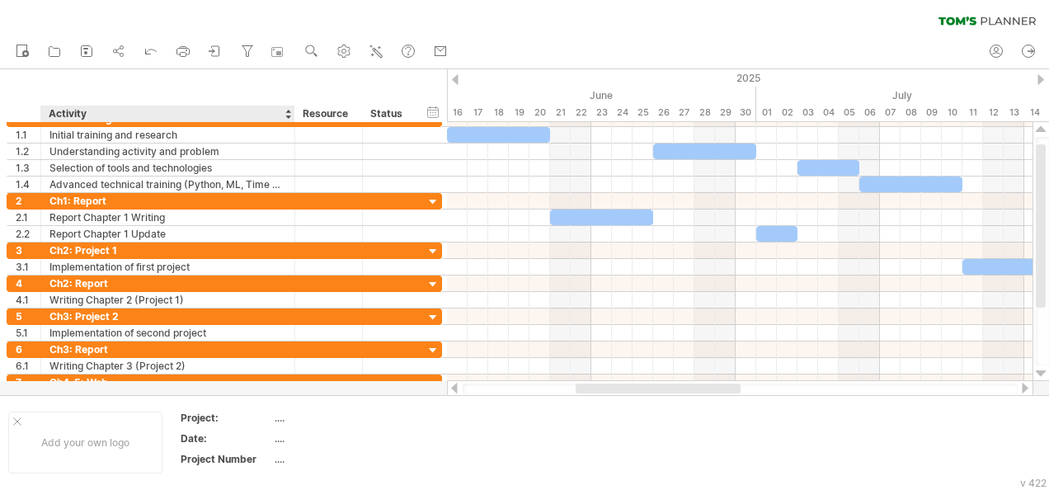
click at [293, 80] on div "hide start/end/duration show start/end/duration ******** Activity ******** Reso…" at bounding box center [223, 95] width 447 height 53
click at [284, 49] on div at bounding box center [279, 52] width 16 height 16
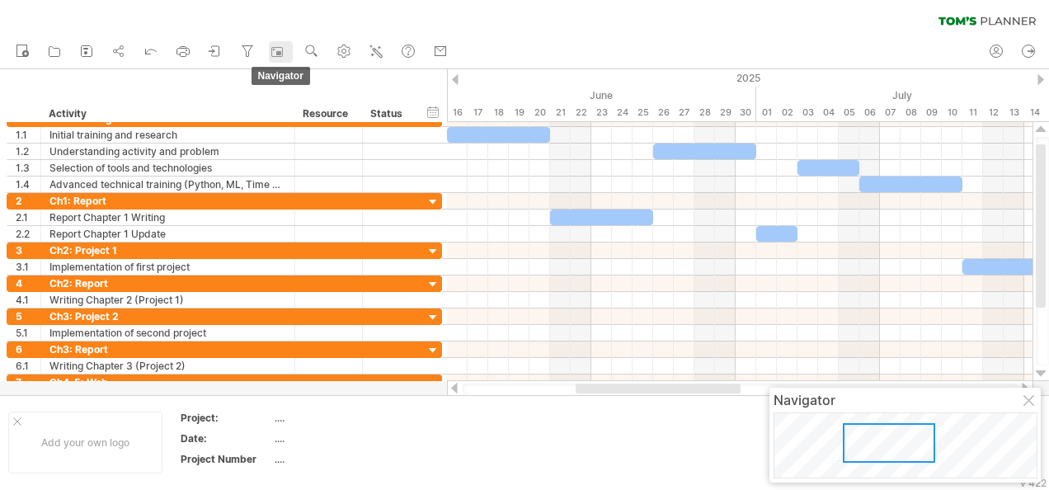
click at [284, 49] on div at bounding box center [279, 52] width 16 height 16
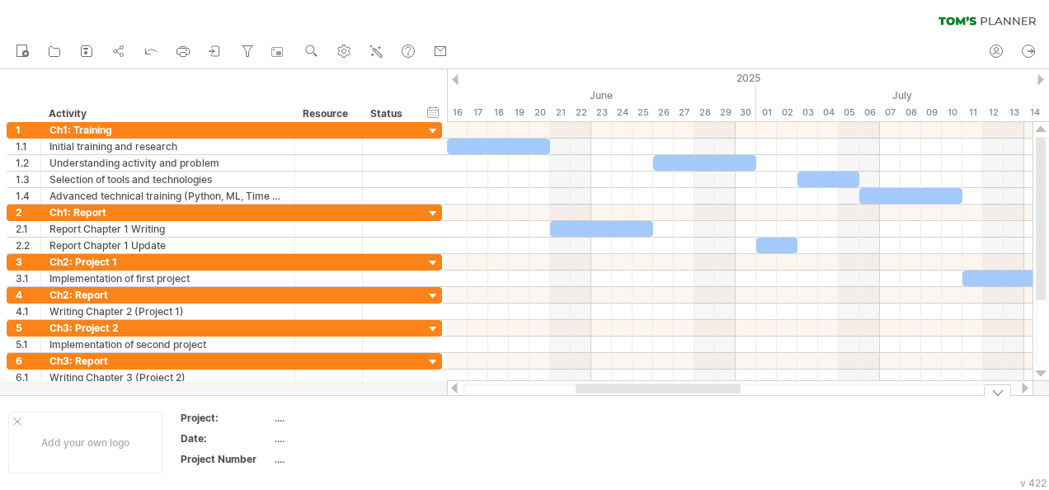
click at [993, 392] on div at bounding box center [996, 390] width 27 height 12
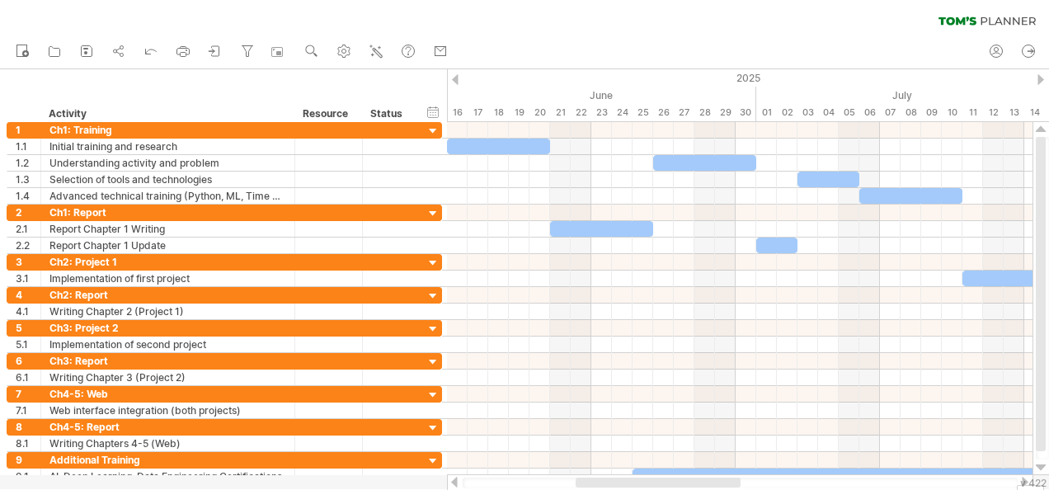
click at [514, 24] on div "clear filter reapply filter" at bounding box center [524, 17] width 1049 height 35
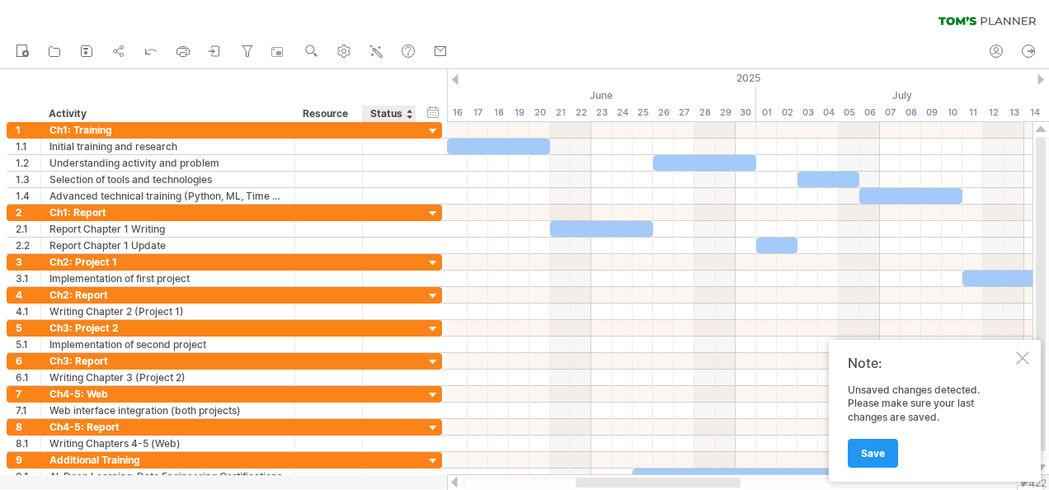
click at [387, 107] on div "Status" at bounding box center [388, 114] width 36 height 16
click at [407, 110] on div at bounding box center [409, 114] width 7 height 16
click at [318, 99] on div "hide start/end/duration show start/end/duration ******** Activity ******** Reso…" at bounding box center [223, 95] width 447 height 53
click at [414, 76] on div "hide start/end/duration show start/end/duration ******** Activity ******** Reso…" at bounding box center [223, 95] width 447 height 53
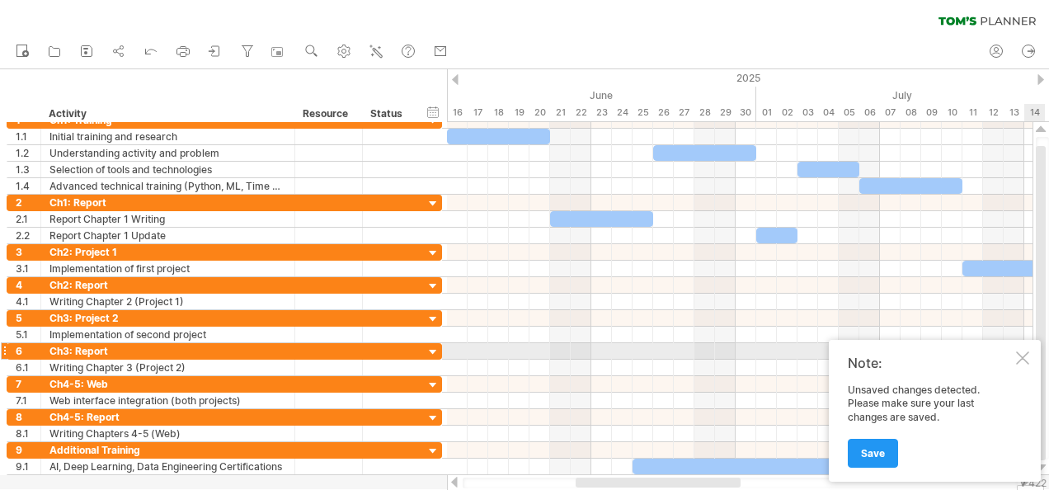
click at [1027, 354] on div at bounding box center [1022, 357] width 13 height 13
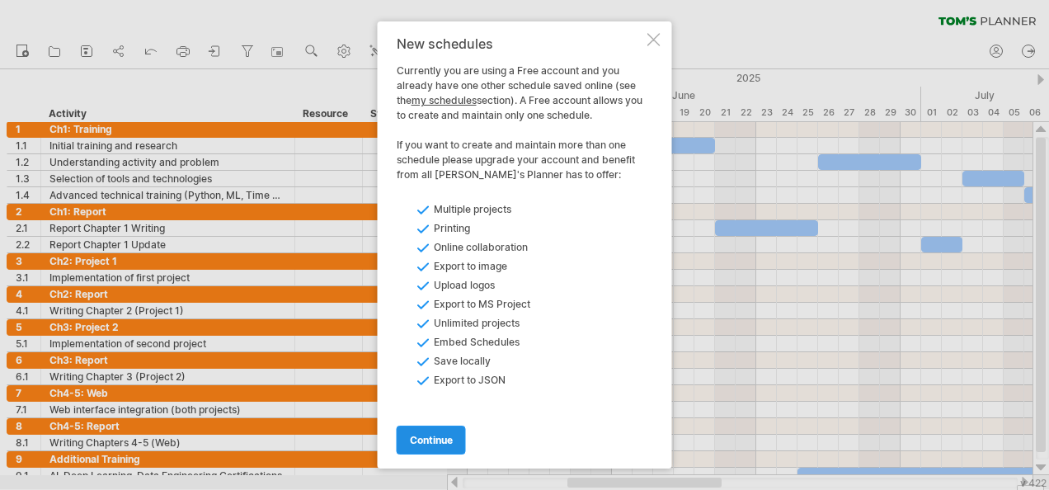
click at [429, 428] on link "continue" at bounding box center [430, 439] width 69 height 29
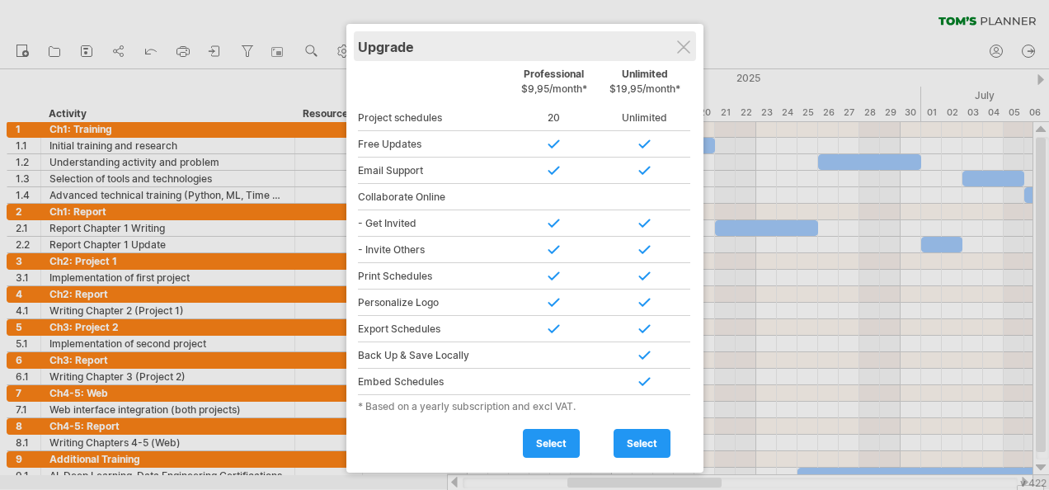
click at [676, 55] on div "Upgrade" at bounding box center [525, 46] width 334 height 30
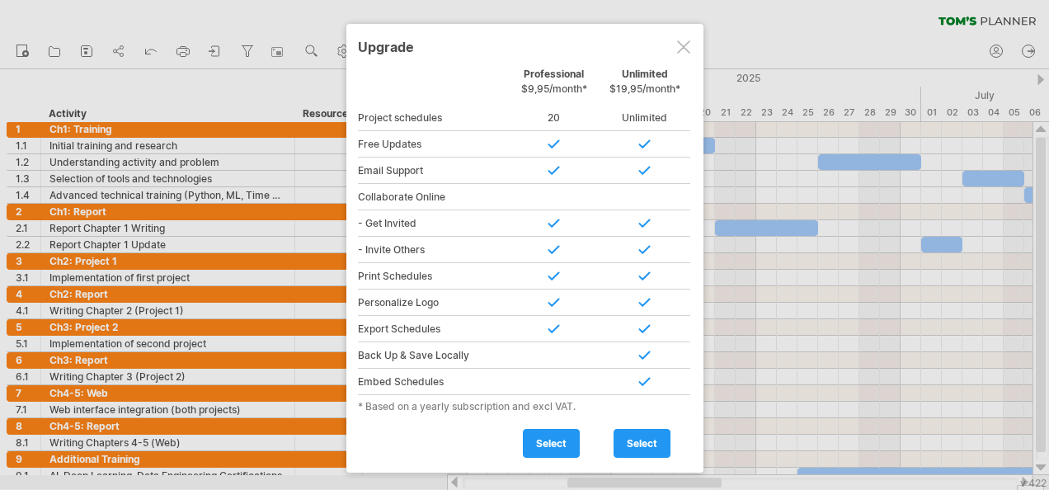
click at [683, 50] on div at bounding box center [683, 46] width 13 height 13
